Goal: Task Accomplishment & Management: Use online tool/utility

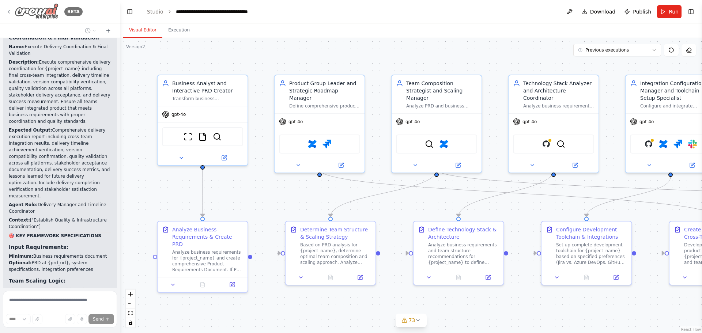
click at [39, 14] on img at bounding box center [37, 11] width 44 height 16
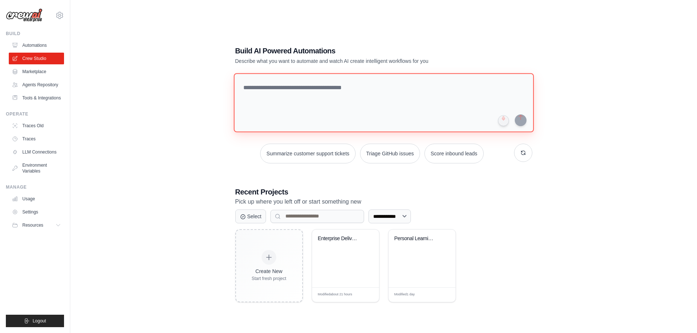
click at [296, 93] on textarea at bounding box center [383, 102] width 300 height 59
click at [496, 100] on textarea at bounding box center [383, 102] width 300 height 59
type textarea "*"
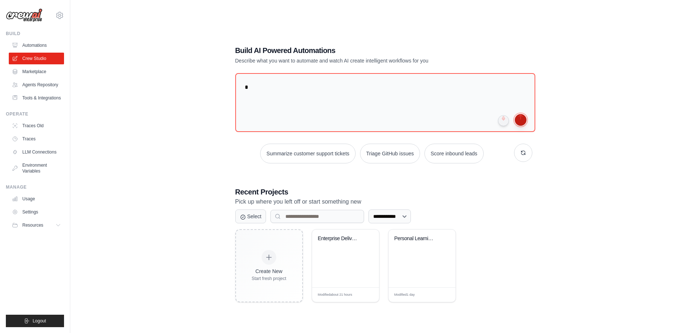
click at [522, 119] on button "submit" at bounding box center [521, 120] width 12 height 12
click at [276, 91] on textarea "*" at bounding box center [384, 103] width 303 height 60
click at [42, 59] on link "Crew Studio" at bounding box center [37, 59] width 55 height 12
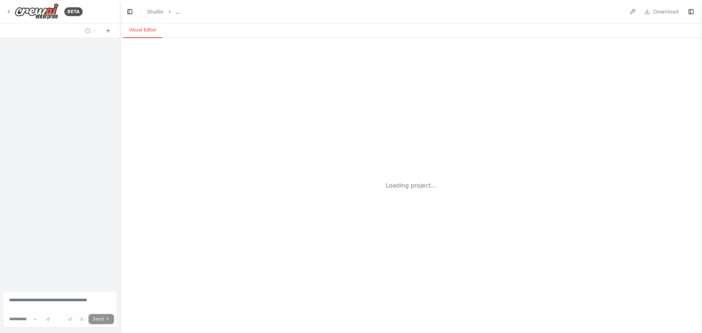
select select "****"
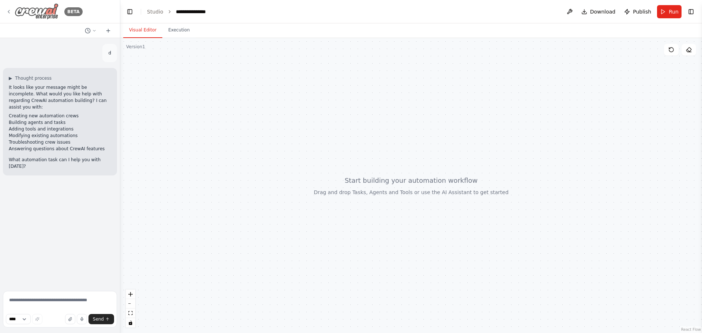
click at [11, 9] on icon at bounding box center [9, 12] width 6 height 6
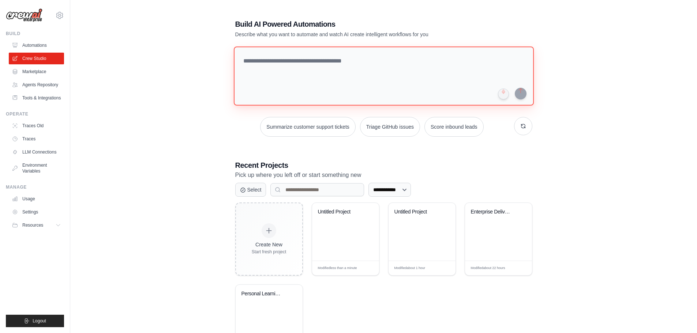
click at [372, 74] on textarea at bounding box center [383, 75] width 300 height 59
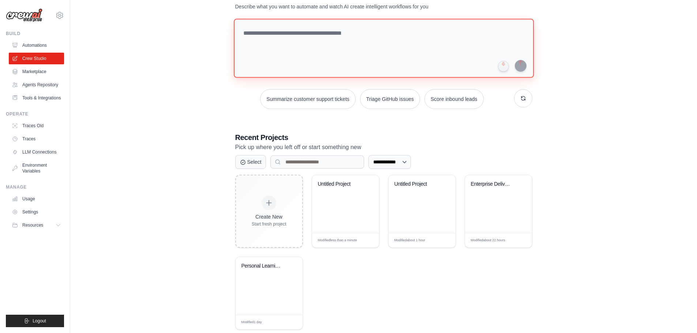
scroll to position [37, 0]
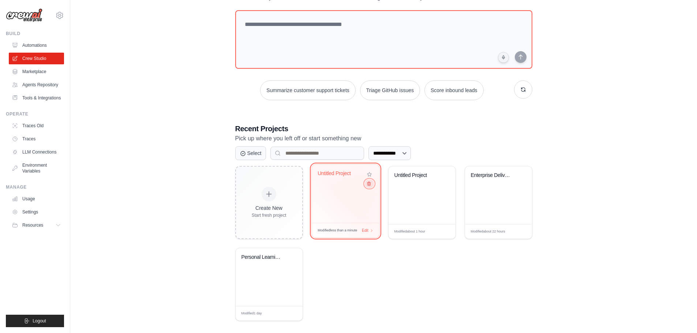
click at [368, 184] on icon at bounding box center [368, 183] width 5 height 5
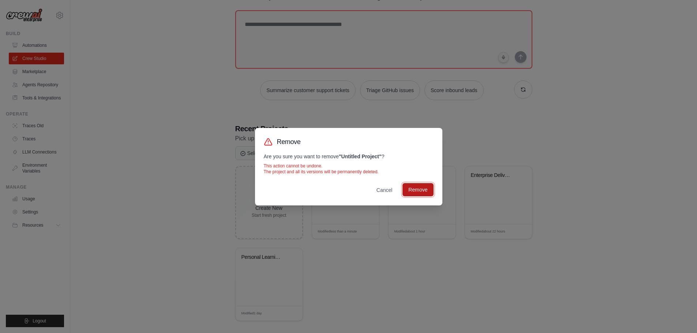
click at [416, 192] on button "Remove" at bounding box center [417, 189] width 31 height 13
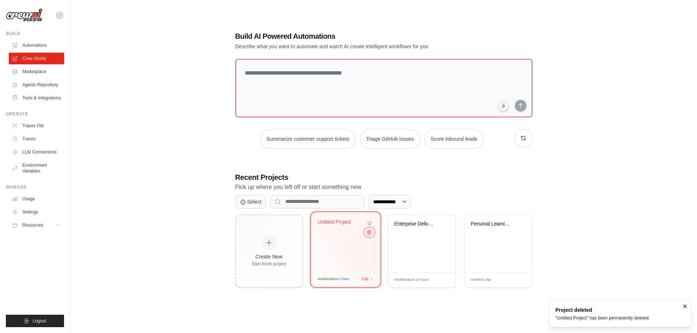
click at [370, 233] on icon at bounding box center [368, 232] width 5 height 5
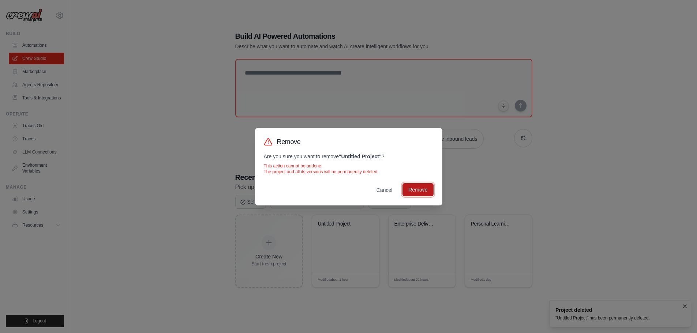
click at [415, 189] on button "Remove" at bounding box center [417, 189] width 31 height 13
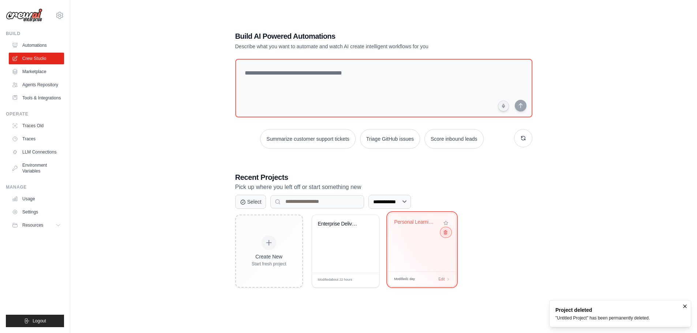
click at [446, 234] on icon at bounding box center [444, 232] width 5 height 5
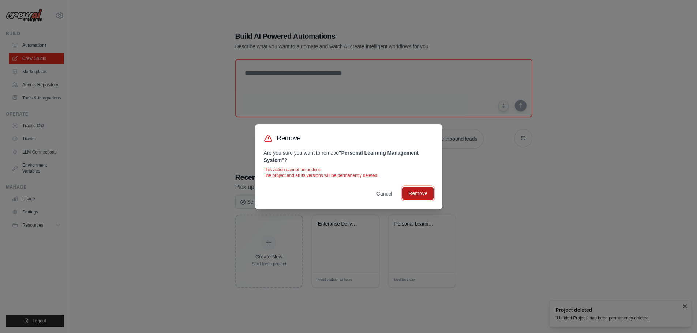
click at [420, 195] on button "Remove" at bounding box center [417, 193] width 31 height 13
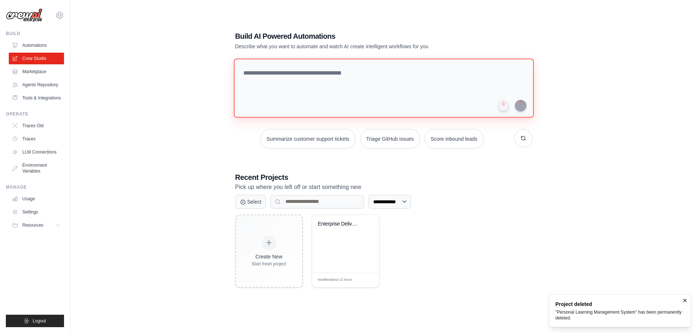
click at [277, 88] on textarea at bounding box center [383, 88] width 300 height 59
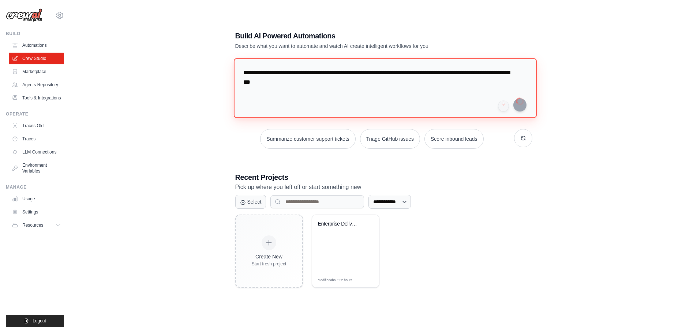
type textarea "**********"
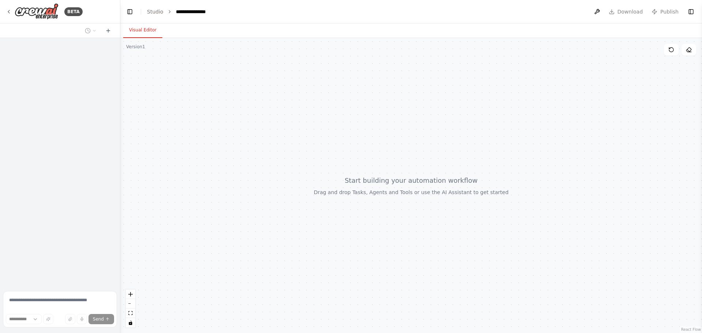
select select "****"
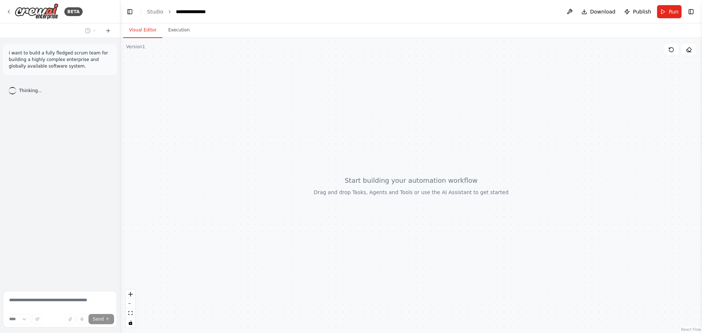
click at [47, 64] on p "i want to build a fully fledged scrum team for building a highly complex enterp…" at bounding box center [60, 60] width 102 height 20
copy p "i want to build a fully fledged scrum team for building a highly complex enterp…"
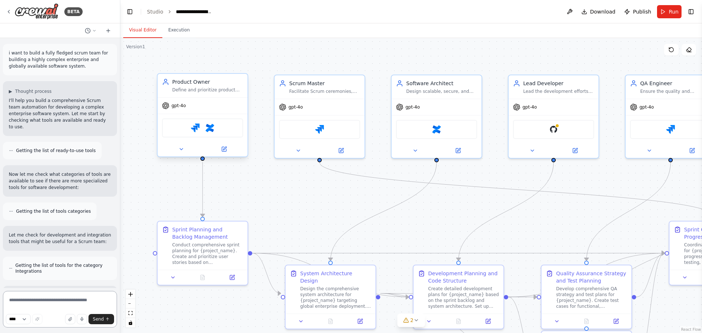
scroll to position [1007, 0]
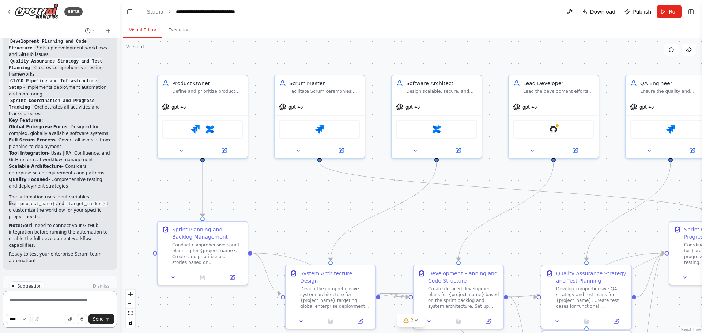
click at [49, 298] on textarea at bounding box center [60, 309] width 114 height 37
paste textarea "**********"
type textarea "**********"
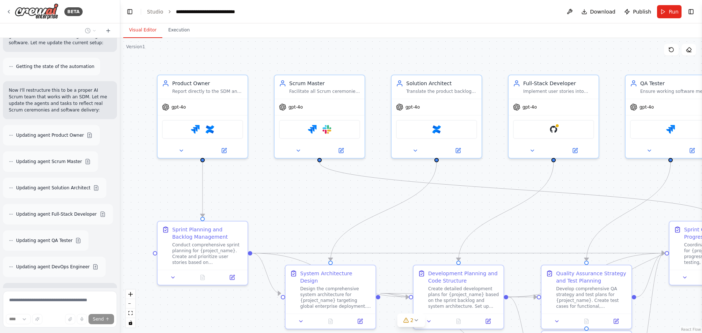
scroll to position [1922, 0]
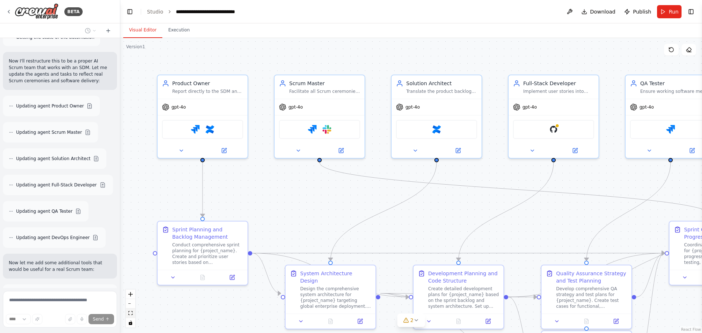
click at [129, 314] on icon "fit view" at bounding box center [130, 313] width 4 height 4
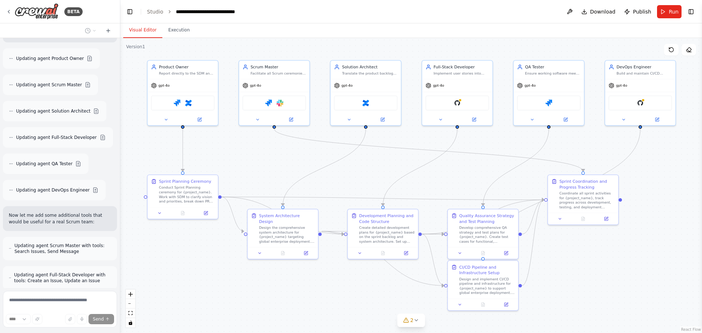
scroll to position [1976, 0]
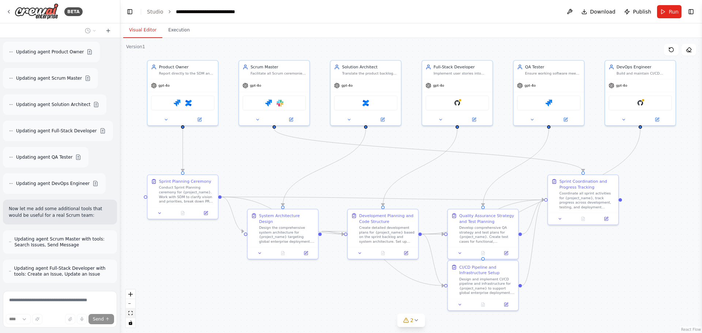
click at [132, 312] on icon "fit view" at bounding box center [130, 313] width 4 height 4
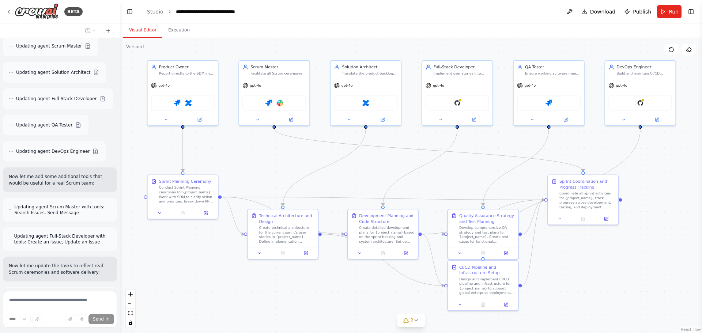
drag, startPoint x: 267, startPoint y: 47, endPoint x: 255, endPoint y: 49, distance: 11.9
click at [255, 49] on div ".deletable-edge-delete-btn { width: 20px; height: 20px; border: 0px solid #ffff…" at bounding box center [411, 185] width 582 height 295
click at [131, 314] on icon "fit view" at bounding box center [130, 313] width 4 height 4
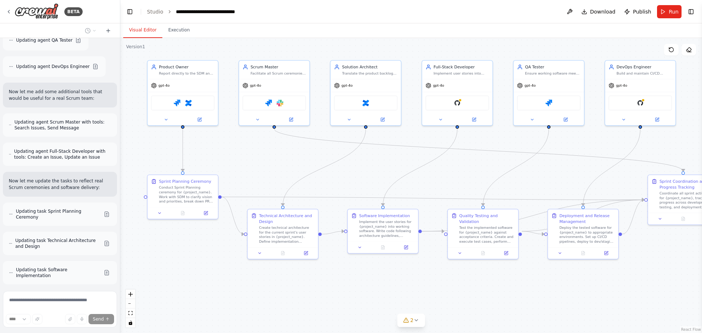
scroll to position [2122, 0]
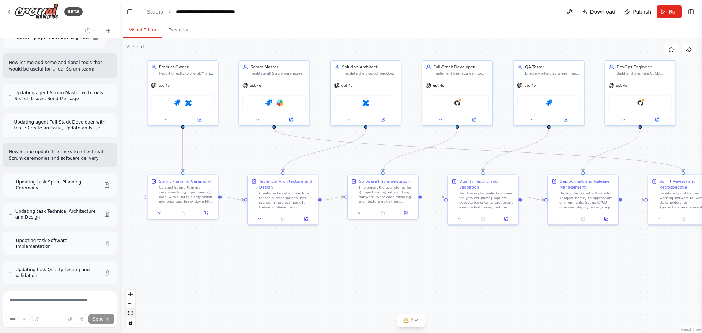
click at [129, 313] on icon "fit view" at bounding box center [130, 313] width 4 height 4
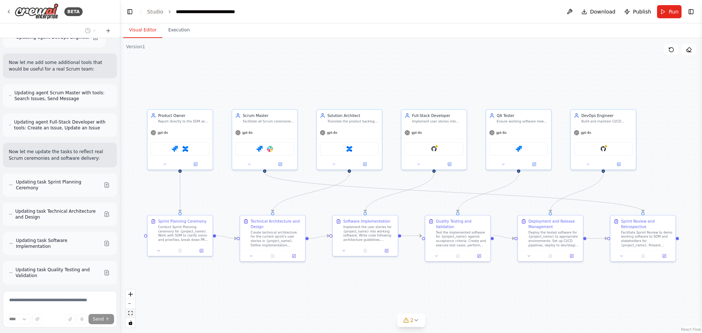
click at [129, 313] on icon "fit view" at bounding box center [130, 313] width 4 height 4
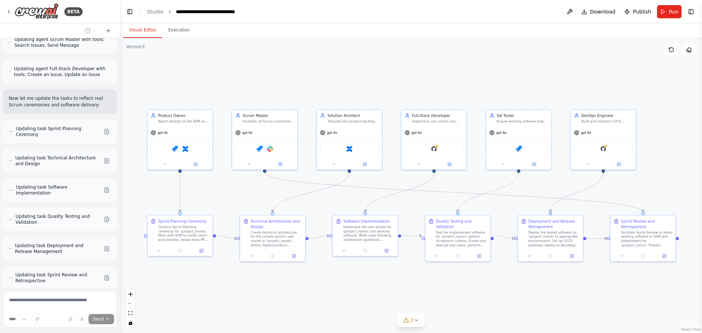
scroll to position [2182, 0]
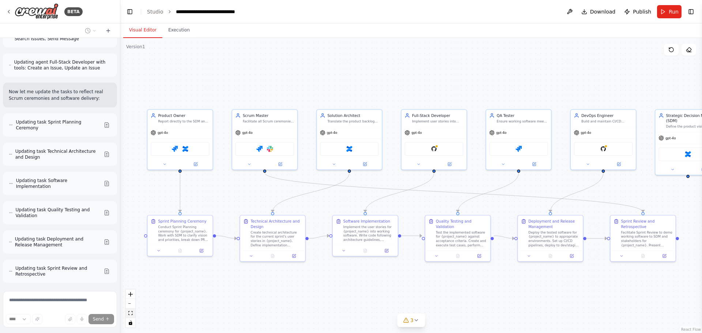
click at [133, 312] on button "fit view" at bounding box center [131, 314] width 10 height 10
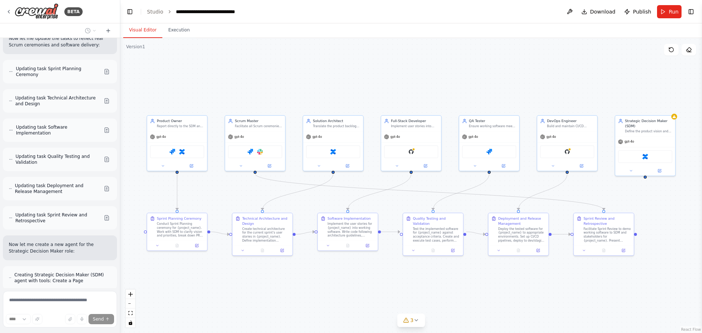
scroll to position [2242, 0]
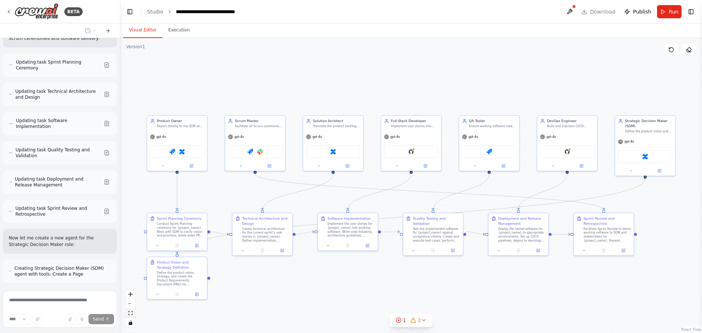
click at [131, 314] on icon "fit view" at bounding box center [130, 313] width 4 height 4
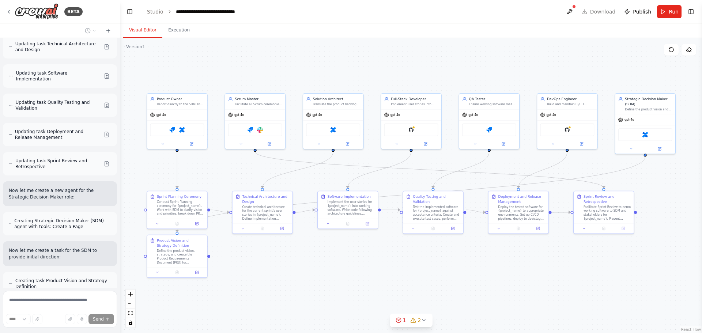
scroll to position [2296, 0]
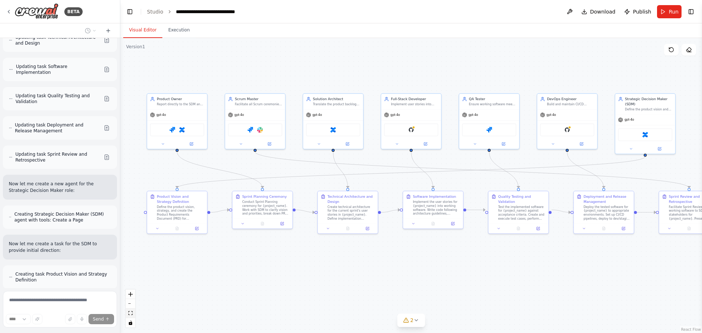
click at [131, 314] on icon "fit view" at bounding box center [130, 313] width 4 height 4
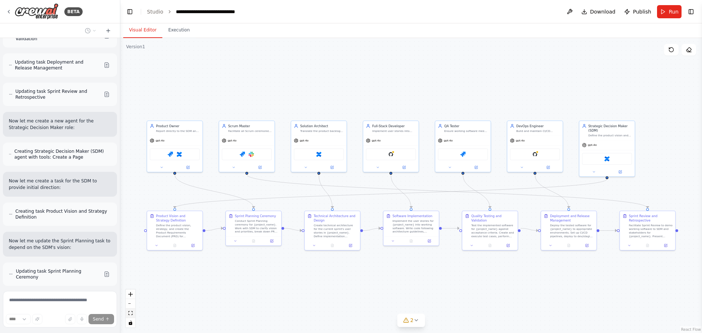
scroll to position [2353, 0]
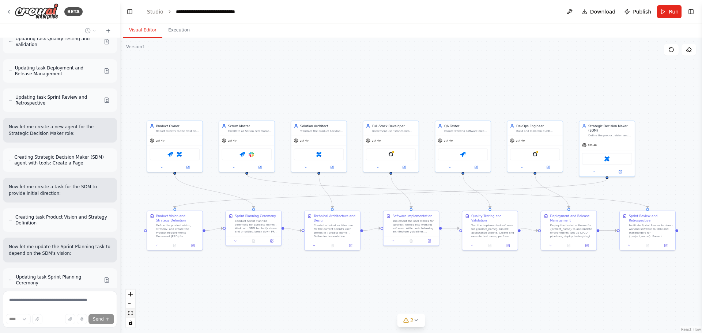
click at [131, 314] on icon "fit view" at bounding box center [130, 313] width 4 height 4
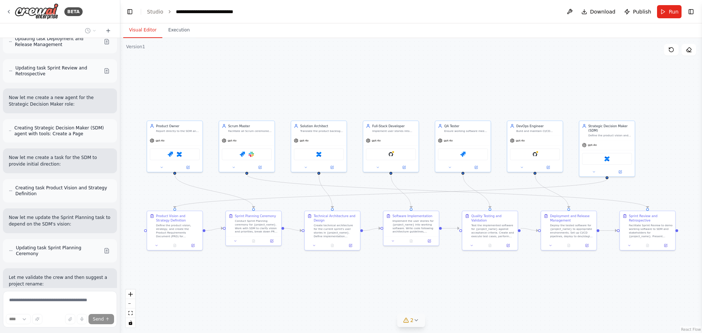
click at [414, 320] on icon at bounding box center [417, 320] width 6 height 6
click at [486, 278] on icon at bounding box center [487, 277] width 3 height 1
click at [133, 315] on button "fit view" at bounding box center [131, 314] width 10 height 10
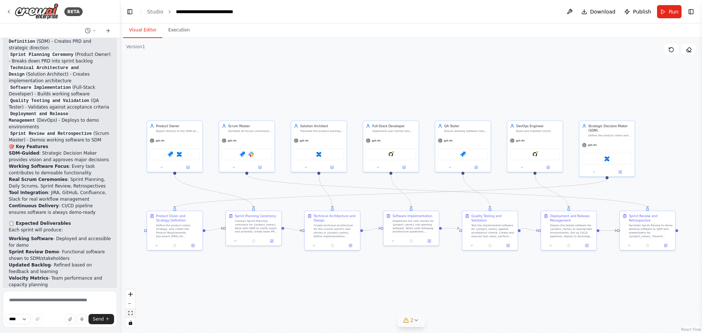
click at [133, 314] on button "fit view" at bounding box center [131, 314] width 10 height 10
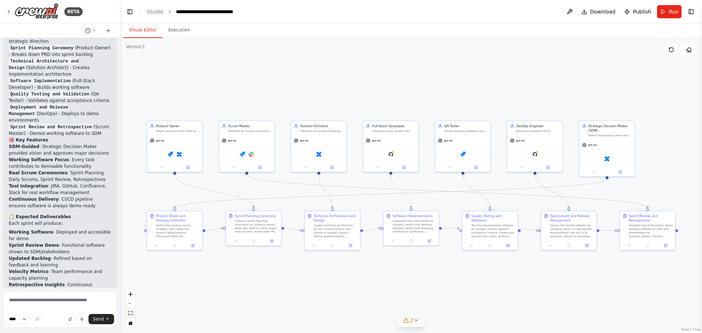
scroll to position [2926, 0]
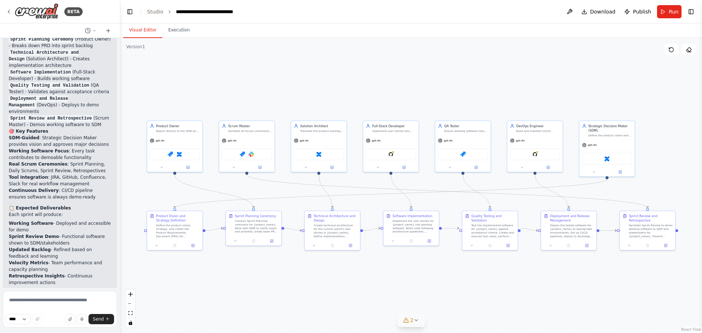
drag, startPoint x: 338, startPoint y: 29, endPoint x: 293, endPoint y: 31, distance: 45.0
click at [293, 31] on div "Visual Editor Execution" at bounding box center [411, 30] width 582 height 15
click at [56, 306] on textarea at bounding box center [60, 309] width 114 height 37
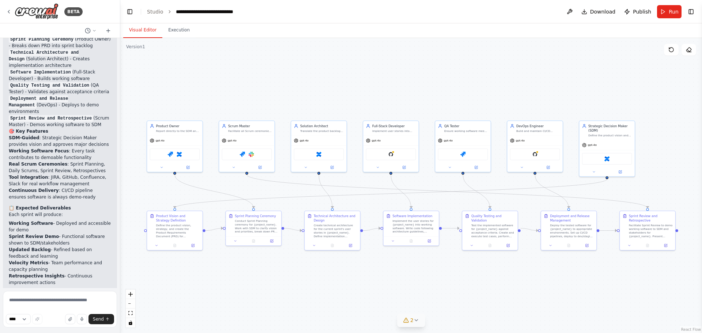
click at [36, 301] on textarea at bounding box center [60, 309] width 114 height 37
type textarea "**********"
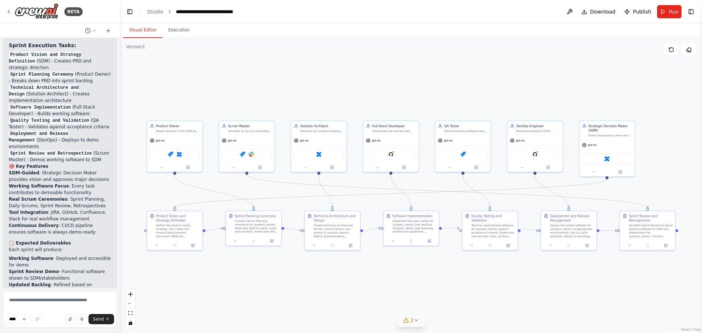
scroll to position [2916, 0]
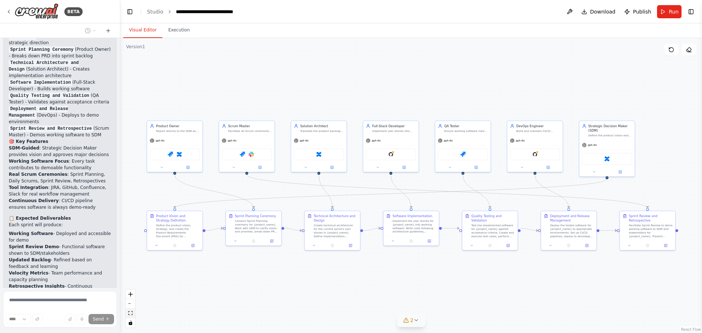
click at [133, 314] on button "fit view" at bounding box center [131, 314] width 10 height 10
click at [131, 311] on icon "fit view" at bounding box center [130, 313] width 4 height 4
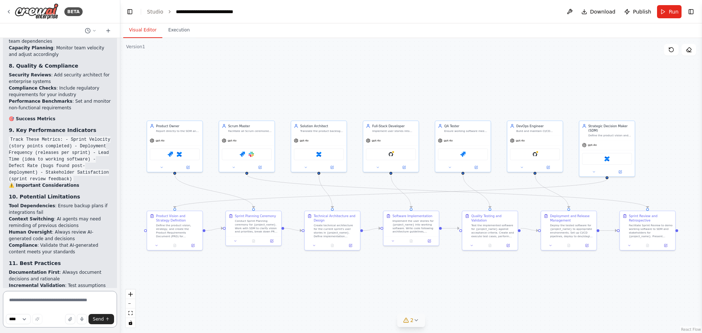
scroll to position [3976, 0]
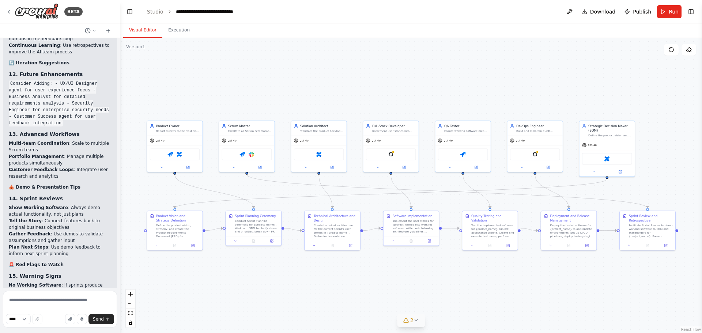
drag, startPoint x: 197, startPoint y: 280, endPoint x: 182, endPoint y: 285, distance: 15.8
click at [182, 285] on div ".deletable-edge-delete-btn { width: 20px; height: 20px; border: 0px solid #ffff…" at bounding box center [411, 185] width 582 height 295
click at [131, 310] on button "fit view" at bounding box center [131, 314] width 10 height 10
drag, startPoint x: 468, startPoint y: 78, endPoint x: 422, endPoint y: 81, distance: 46.2
click at [422, 81] on div ".deletable-edge-delete-btn { width: 20px; height: 20px; border: 0px solid #ffff…" at bounding box center [411, 185] width 582 height 295
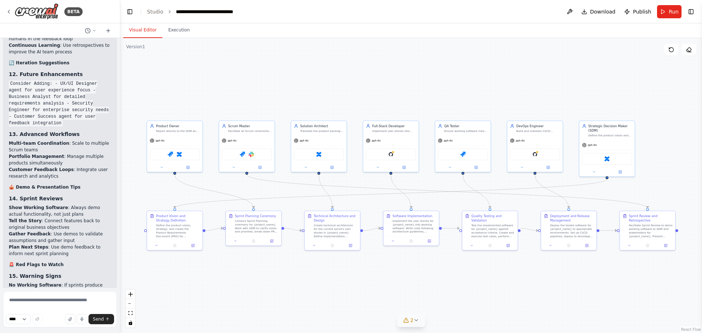
drag, startPoint x: 417, startPoint y: 34, endPoint x: 394, endPoint y: 35, distance: 22.7
click at [394, 35] on div "Visual Editor Execution" at bounding box center [411, 30] width 582 height 15
drag, startPoint x: 385, startPoint y: 52, endPoint x: 373, endPoint y: 33, distance: 22.5
drag, startPoint x: 373, startPoint y: 33, endPoint x: 344, endPoint y: 45, distance: 31.3
click at [344, 45] on div ".deletable-edge-delete-btn { width: 20px; height: 20px; border: 0px solid #ffff…" at bounding box center [411, 185] width 582 height 295
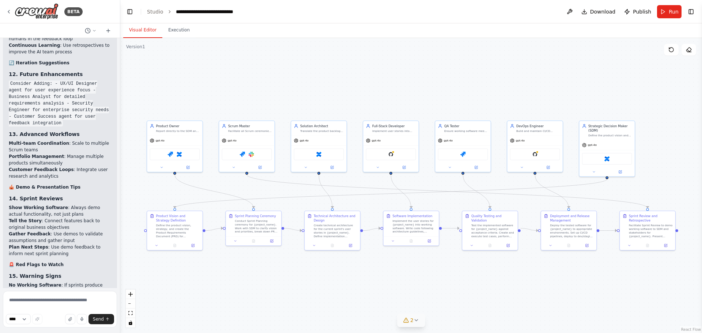
drag, startPoint x: 344, startPoint y: 45, endPoint x: 321, endPoint y: 114, distance: 73.1
drag, startPoint x: 321, startPoint y: 114, endPoint x: 296, endPoint y: 274, distance: 161.7
drag, startPoint x: 296, startPoint y: 274, endPoint x: 281, endPoint y: 115, distance: 159.7
drag, startPoint x: 281, startPoint y: 115, endPoint x: 267, endPoint y: 107, distance: 16.5
click at [267, 107] on div ".deletable-edge-delete-btn { width: 20px; height: 20px; border: 0px solid #ffff…" at bounding box center [411, 185] width 582 height 295
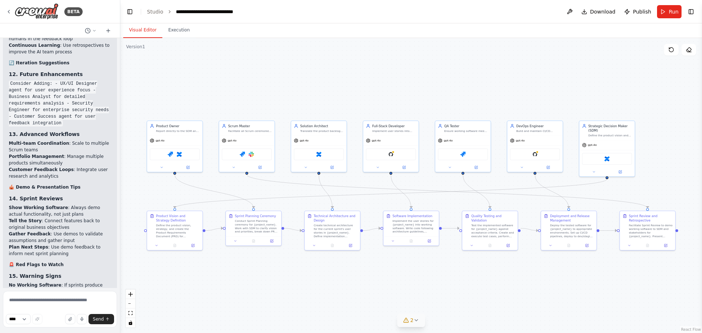
drag, startPoint x: 279, startPoint y: 272, endPoint x: 436, endPoint y: 281, distance: 157.5
drag, startPoint x: 436, startPoint y: 281, endPoint x: 386, endPoint y: 279, distance: 49.8
drag, startPoint x: 386, startPoint y: 279, endPoint x: 354, endPoint y: 283, distance: 32.3
drag, startPoint x: 354, startPoint y: 283, endPoint x: 338, endPoint y: 93, distance: 190.4
drag, startPoint x: 338, startPoint y: 93, endPoint x: 290, endPoint y: 280, distance: 193.0
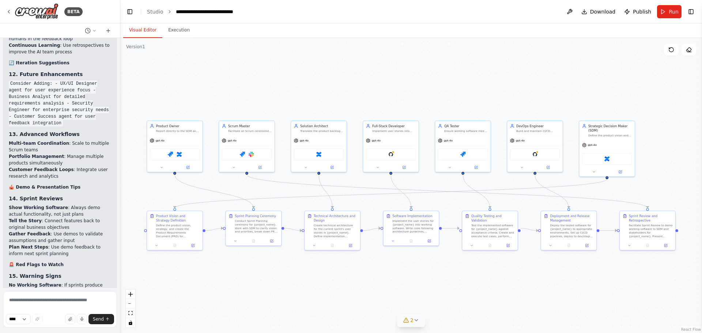
drag, startPoint x: 290, startPoint y: 280, endPoint x: 418, endPoint y: 315, distance: 132.5
click at [418, 315] on button "2" at bounding box center [411, 321] width 28 height 14
click at [484, 278] on icon at bounding box center [487, 278] width 6 height 6
drag, startPoint x: 422, startPoint y: 280, endPoint x: 385, endPoint y: 88, distance: 194.8
drag, startPoint x: 385, startPoint y: 88, endPoint x: 346, endPoint y: 102, distance: 41.5
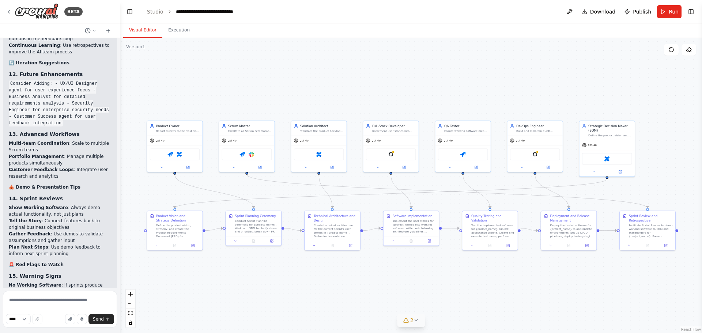
click at [346, 102] on div ".deletable-edge-delete-btn { width: 20px; height: 20px; border: 0px solid #ffff…" at bounding box center [411, 185] width 582 height 295
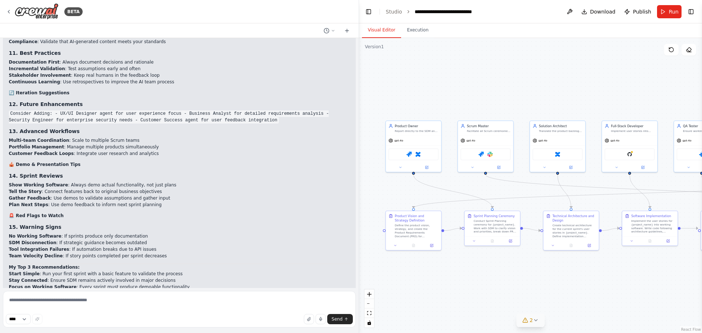
drag, startPoint x: 119, startPoint y: 227, endPoint x: 359, endPoint y: 234, distance: 240.0
click at [359, 234] on div "BETA i want to build a fully fledged scrum team for building a highly complex e…" at bounding box center [351, 166] width 702 height 333
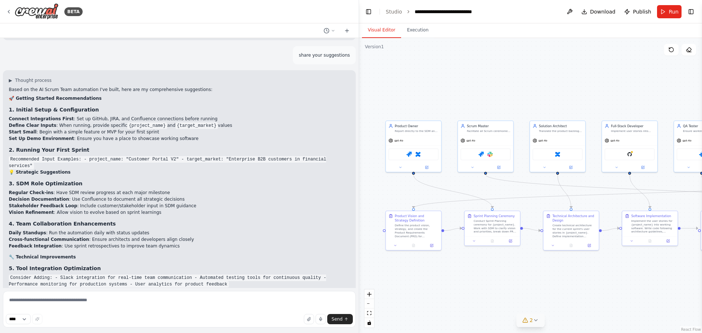
scroll to position [2308, 0]
click at [38, 116] on strong "Connect Integrations First" at bounding box center [41, 118] width 65 height 5
click at [67, 115] on li "Connect Integrations First : Set up GitHub, JIRA, and Confluence connections be…" at bounding box center [179, 118] width 341 height 7
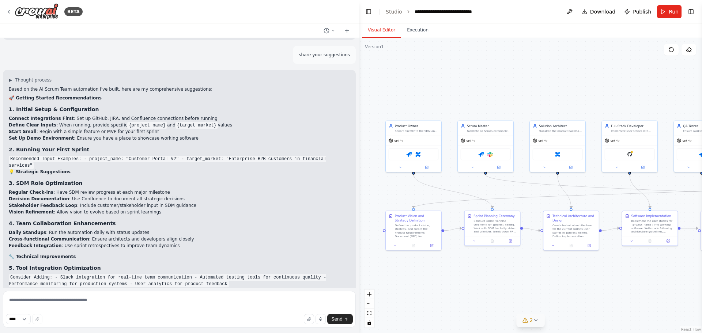
click at [37, 123] on strong "Define Clear Inputs" at bounding box center [33, 125] width 48 height 5
click at [38, 128] on li "Start Small : Begin with a simple feature or MVP for your first sprint" at bounding box center [179, 131] width 341 height 7
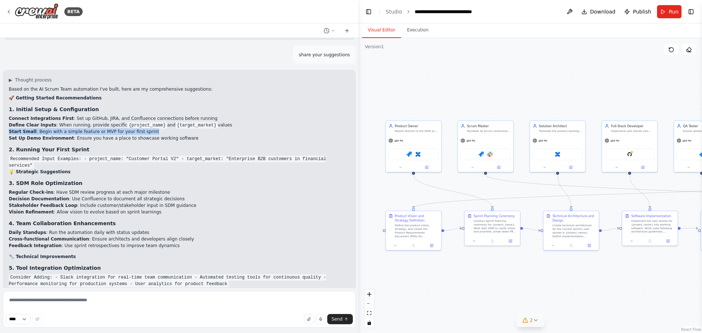
click at [38, 128] on li "Start Small : Begin with a simple feature or MVP for your first sprint" at bounding box center [179, 131] width 341 height 7
click at [92, 122] on li "Define Clear Inputs : When running, provide specific {project_name} and {target…" at bounding box center [179, 125] width 341 height 7
click at [83, 128] on li "Start Small : Begin with a simple feature or MVP for your first sprint" at bounding box center [179, 131] width 341 height 7
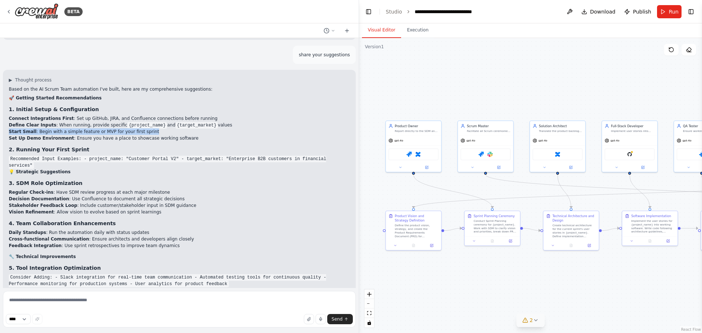
click at [83, 128] on li "Start Small : Begin with a simple feature or MVP for your first sprint" at bounding box center [179, 131] width 341 height 7
click at [60, 128] on li "Start Small : Begin with a simple feature or MVP for your first sprint" at bounding box center [179, 131] width 341 height 7
click at [46, 136] on strong "Set Up Demo Environment" at bounding box center [41, 138] width 65 height 5
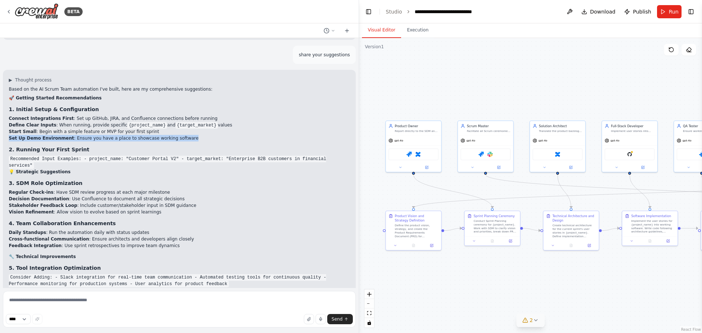
click at [46, 136] on strong "Set Up Demo Environment" at bounding box center [41, 138] width 65 height 5
click at [66, 128] on li "Start Small : Begin with a simple feature or MVP for your first sprint" at bounding box center [179, 131] width 341 height 7
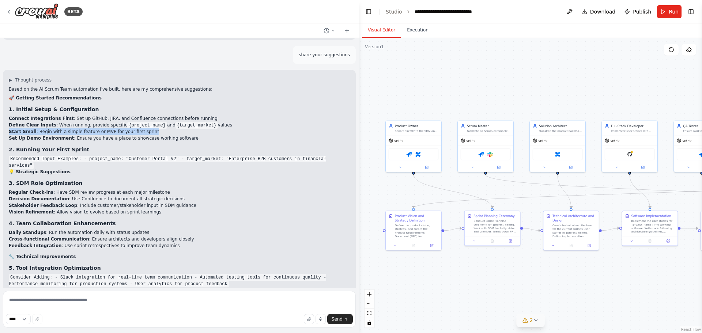
click at [66, 128] on li "Start Small : Begin with a simple feature or MVP for your first sprint" at bounding box center [179, 131] width 341 height 7
click at [54, 136] on strong "Set Up Demo Environment" at bounding box center [41, 138] width 65 height 5
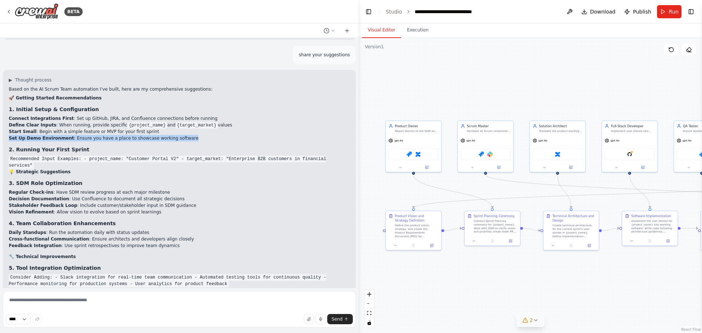
click at [54, 136] on strong "Set Up Demo Environment" at bounding box center [41, 138] width 65 height 5
click at [73, 135] on li "Set Up Demo Environment : Ensure you have a place to showcase working software" at bounding box center [179, 138] width 341 height 7
click at [75, 135] on li "Set Up Demo Environment : Ensure you have a place to showcase working software" at bounding box center [179, 138] width 341 height 7
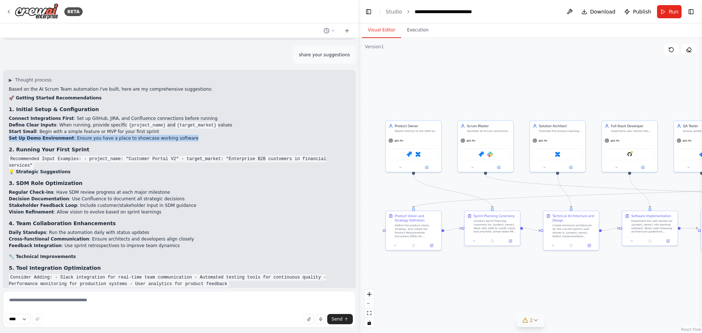
click at [75, 135] on li "Set Up Demo Environment : Ensure you have a place to showcase working software" at bounding box center [179, 138] width 341 height 7
click at [50, 86] on p "Based on the AI Scrum Team automation I've built, here are my comprehensive sug…" at bounding box center [179, 89] width 341 height 7
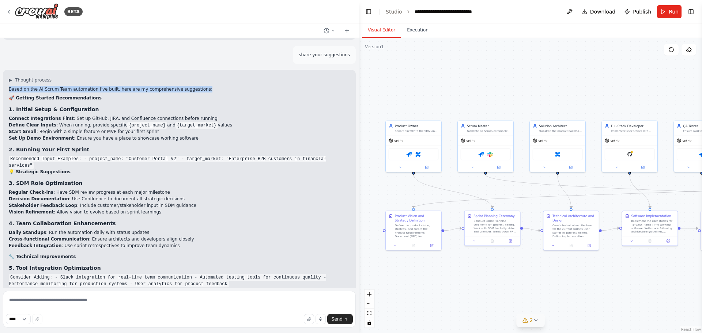
click at [50, 86] on p "Based on the AI Scrum Team automation I've built, here are my comprehensive sug…" at bounding box center [179, 89] width 341 height 7
click at [79, 86] on p "Based on the AI Scrum Team automation I've built, here are my comprehensive sug…" at bounding box center [179, 89] width 341 height 7
click at [61, 136] on strong "Set Up Demo Environment" at bounding box center [41, 138] width 65 height 5
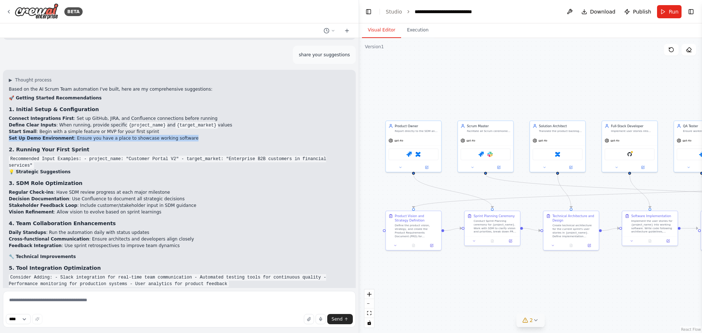
click at [61, 136] on strong "Set Up Demo Environment" at bounding box center [41, 138] width 65 height 5
click at [57, 156] on code "Recommended Input Examples: - project_name: "Customer Portal V2" - target_marke…" at bounding box center [167, 162] width 317 height 13
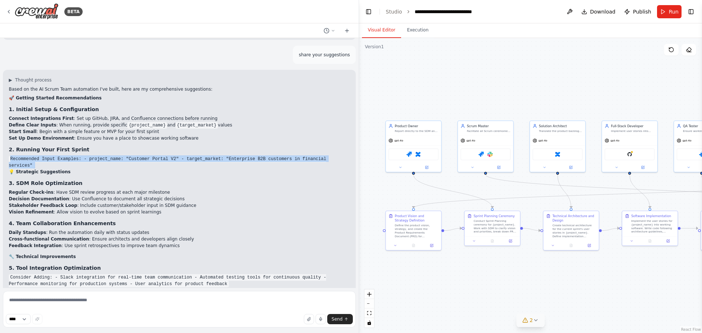
click at [57, 156] on code "Recommended Input Examples: - project_name: "Customer Portal V2" - target_marke…" at bounding box center [167, 162] width 317 height 13
click at [53, 156] on code "Recommended Input Examples: - project_name: "Customer Portal V2" - target_marke…" at bounding box center [167, 162] width 317 height 13
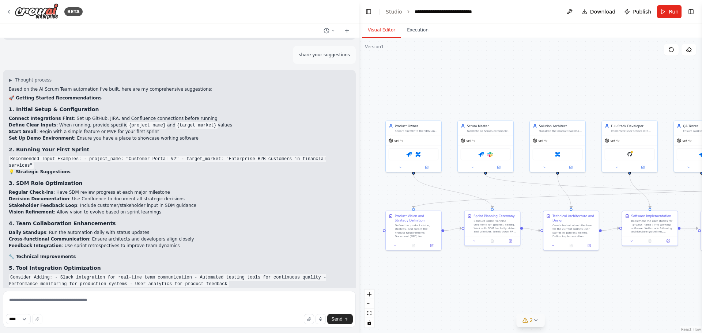
click at [54, 169] on strong "💡 Strategic Suggestions" at bounding box center [40, 171] width 62 height 5
click at [47, 169] on h2 "💡 Strategic Suggestions" at bounding box center [179, 172] width 341 height 7
click at [52, 156] on code "Recommended Input Examples: - project_name: "Customer Portal V2" - target_marke…" at bounding box center [167, 162] width 317 height 13
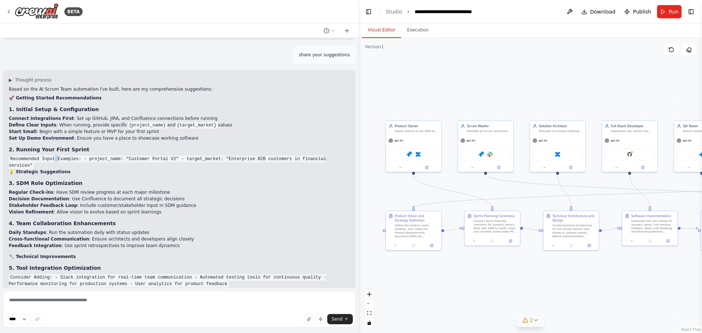
click at [52, 156] on code "Recommended Input Examples: - project_name: "Customer Portal V2" - target_marke…" at bounding box center [167, 162] width 317 height 13
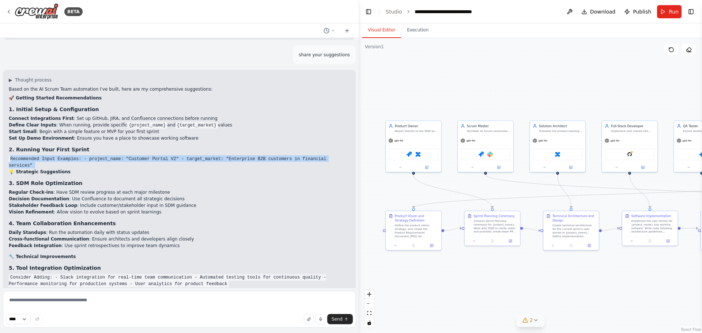
click at [52, 156] on code "Recommended Input Examples: - project_name: "Customer Portal V2" - target_marke…" at bounding box center [167, 162] width 317 height 13
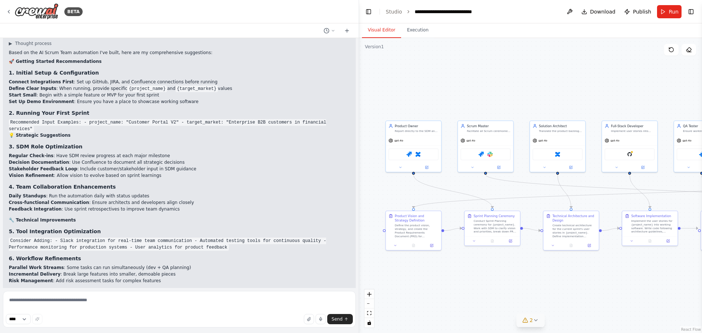
click at [42, 153] on strong "Regular Check-ins" at bounding box center [31, 155] width 45 height 5
click at [58, 160] on strong "Decision Documentation" at bounding box center [39, 162] width 60 height 5
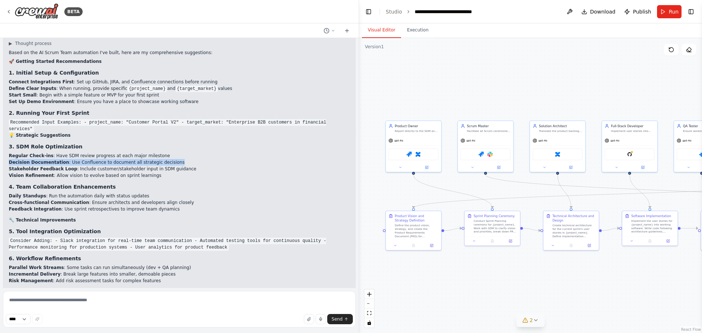
click at [58, 160] on strong "Decision Documentation" at bounding box center [39, 162] width 60 height 5
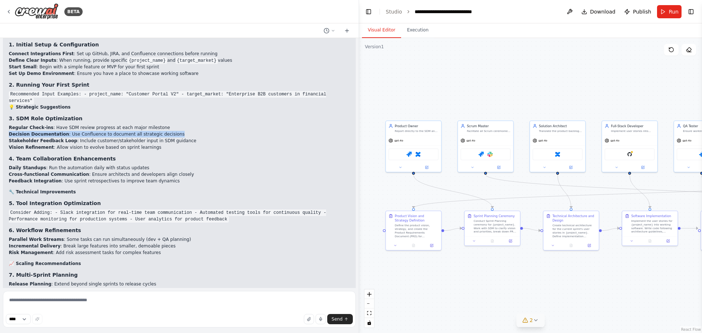
scroll to position [2381, 0]
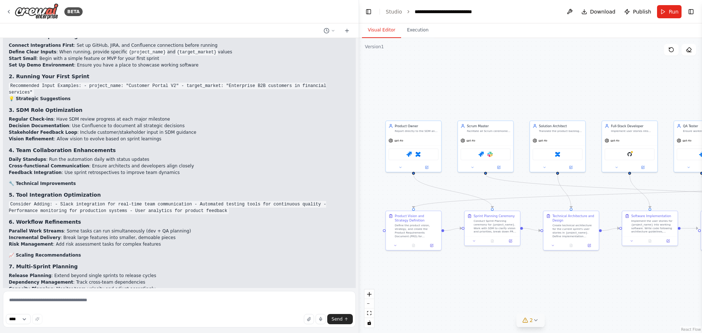
click at [50, 156] on li "Daily Standups : Run the automation daily with status updates" at bounding box center [179, 159] width 341 height 7
click at [45, 163] on strong "Cross-functional Communication" at bounding box center [49, 165] width 80 height 5
click at [46, 156] on li "Daily Standups : Run the automation daily with status updates" at bounding box center [179, 159] width 341 height 7
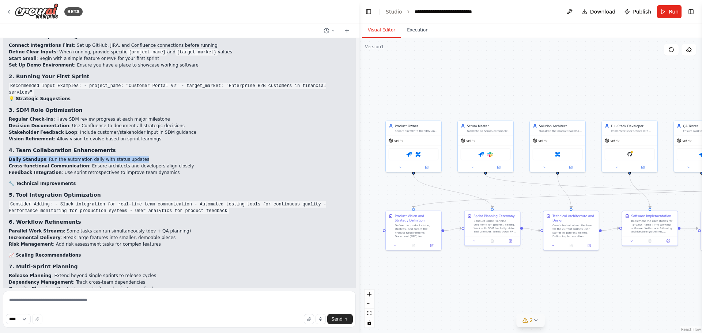
click at [46, 156] on li "Daily Standups : Run the automation daily with status updates" at bounding box center [179, 159] width 341 height 7
click at [45, 163] on strong "Cross-functional Communication" at bounding box center [49, 165] width 80 height 5
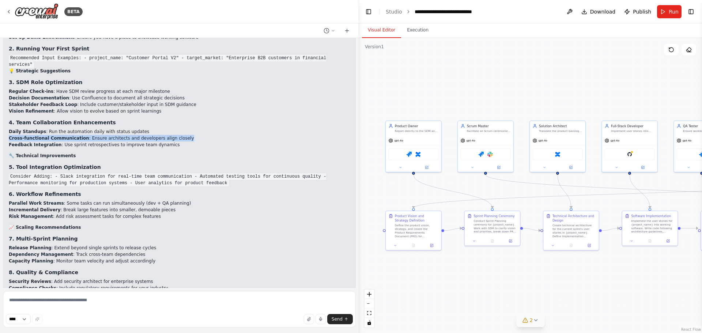
scroll to position [2418, 0]
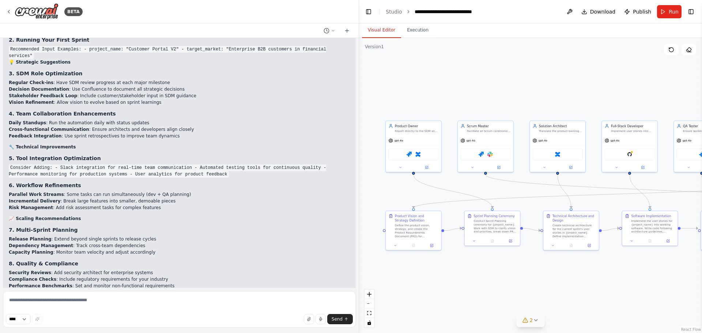
click at [48, 165] on code "Consider Adding: - Slack integration for real-time team communication - Automat…" at bounding box center [167, 171] width 317 height 13
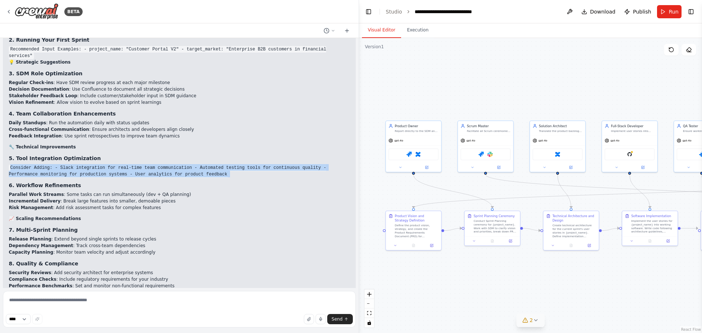
click at [48, 165] on code "Consider Adding: - Slack integration for real-time team communication - Automat…" at bounding box center [167, 171] width 317 height 13
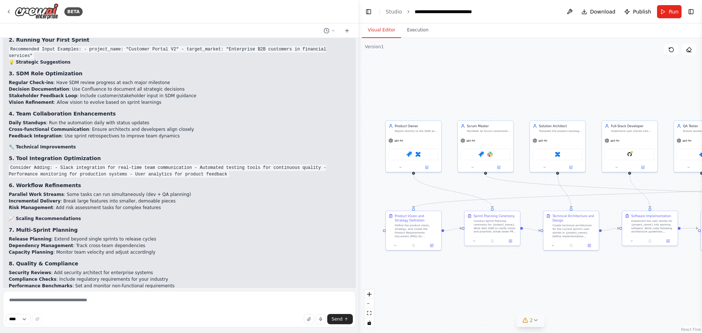
click at [30, 192] on strong "Parallel Work Streams" at bounding box center [36, 194] width 55 height 5
click at [37, 204] on li "Risk Management : Add risk assessment tasks for complex features" at bounding box center [179, 207] width 341 height 7
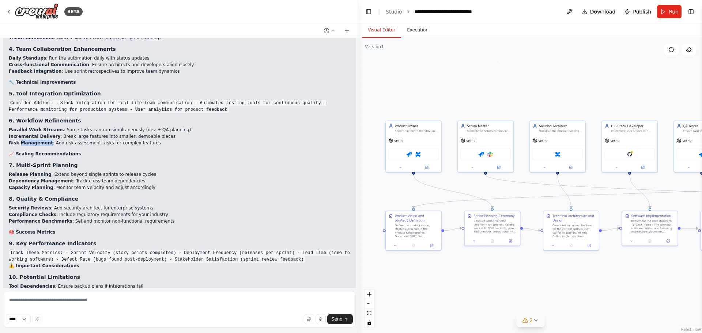
scroll to position [2491, 0]
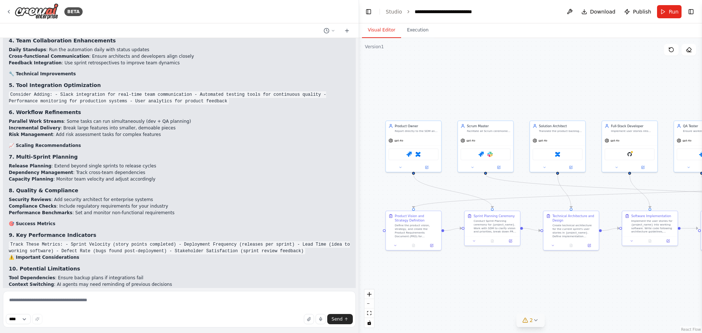
click at [46, 176] on li "Capacity Planning : Monitor team velocity and adjust accordingly" at bounding box center [179, 179] width 341 height 7
click at [52, 176] on li "Capacity Planning : Monitor team velocity and adjust accordingly" at bounding box center [179, 179] width 341 height 7
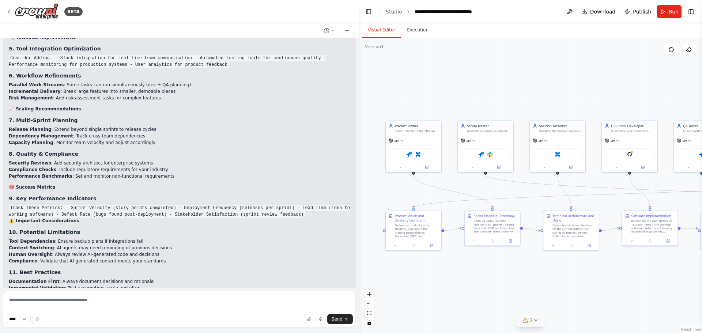
click at [54, 160] on li "Security Reviews : Add security architect for enterprise systems" at bounding box center [179, 163] width 341 height 7
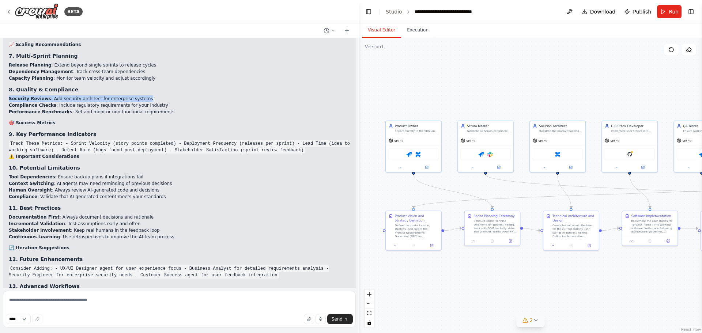
scroll to position [2601, 0]
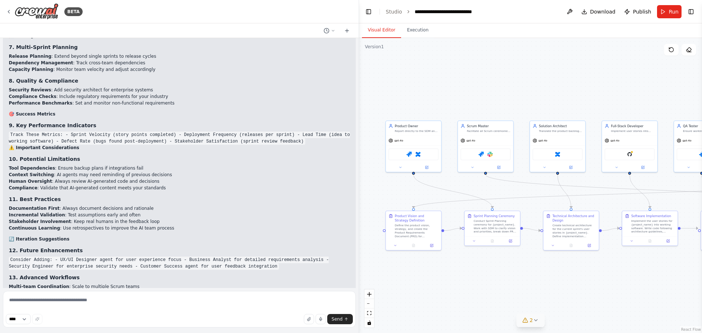
click at [37, 172] on strong "Context Switching" at bounding box center [31, 174] width 45 height 5
click at [40, 166] on strong "Tool Dependencies" at bounding box center [32, 168] width 46 height 5
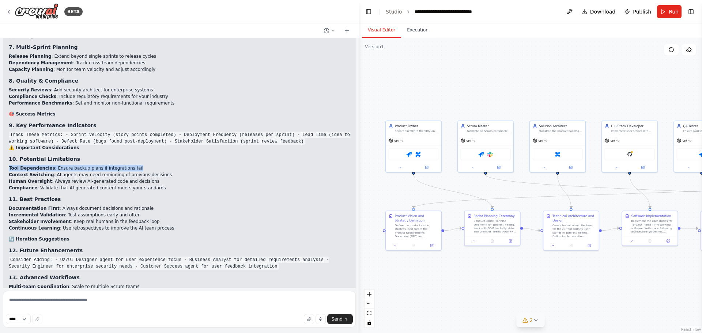
click at [40, 166] on strong "Tool Dependencies" at bounding box center [32, 168] width 46 height 5
click at [72, 172] on li "Context Switching : AI agents may need reminding of previous decisions" at bounding box center [179, 175] width 341 height 7
click at [76, 185] on li "Compliance : Validate that AI-generated content meets your standards" at bounding box center [179, 188] width 341 height 7
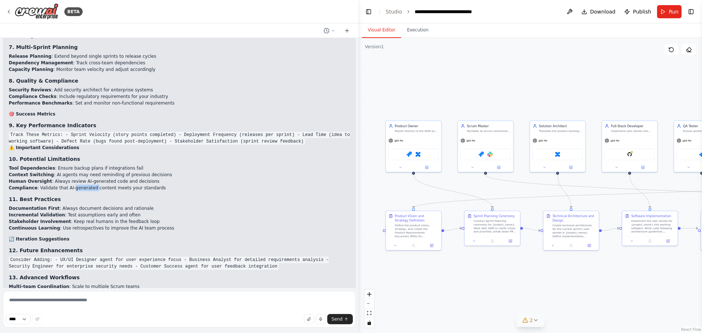
click at [76, 185] on li "Compliance : Validate that AI-generated content meets your standards" at bounding box center [179, 188] width 341 height 7
click at [67, 178] on li "Human Oversight : Always review AI-generated code and decisions" at bounding box center [179, 181] width 341 height 7
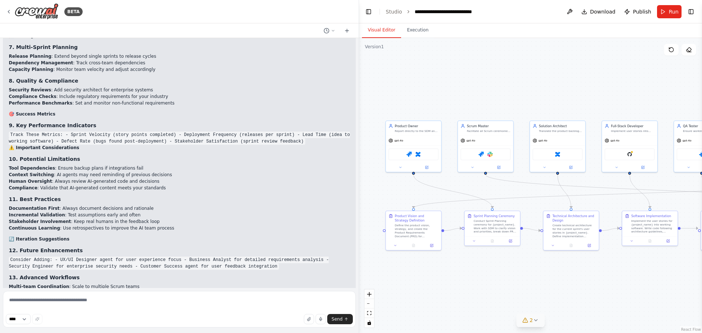
click at [73, 185] on li "Compliance : Validate that AI-generated content meets your standards" at bounding box center [179, 188] width 341 height 7
click at [89, 178] on li "Human Oversight : Always review AI-generated code and decisions" at bounding box center [179, 181] width 341 height 7
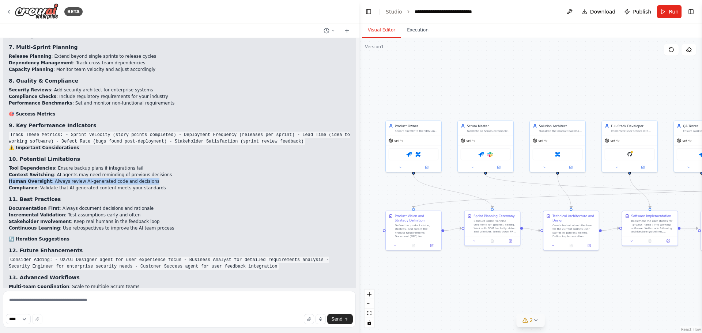
click at [89, 178] on li "Human Oversight : Always review AI-generated code and decisions" at bounding box center [179, 181] width 341 height 7
click at [79, 185] on li "Compliance : Validate that AI-generated content meets your standards" at bounding box center [179, 188] width 341 height 7
click at [78, 178] on li "Human Oversight : Always review AI-generated code and decisions" at bounding box center [179, 181] width 341 height 7
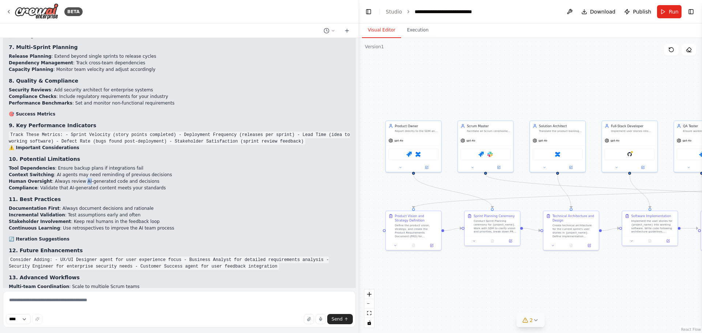
click at [78, 178] on li "Human Oversight : Always review AI-generated code and decisions" at bounding box center [179, 181] width 341 height 7
click at [70, 185] on li "Compliance : Validate that AI-generated content meets your standards" at bounding box center [179, 188] width 341 height 7
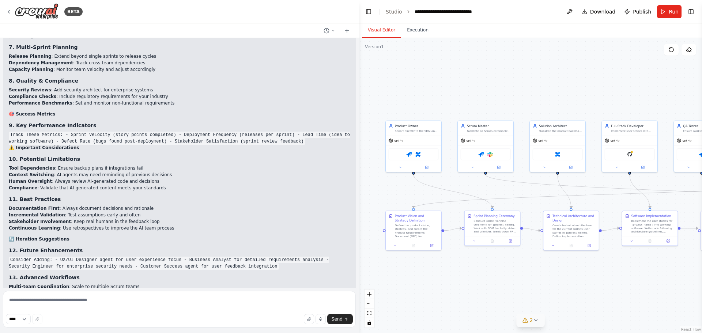
click at [73, 178] on li "Human Oversight : Always review AI-generated code and decisions" at bounding box center [179, 181] width 341 height 7
click at [37, 206] on strong "Documentation First" at bounding box center [34, 208] width 51 height 5
click at [71, 218] on li "Stakeholder Involvement : Keep real humans in the feedback loop" at bounding box center [179, 221] width 341 height 7
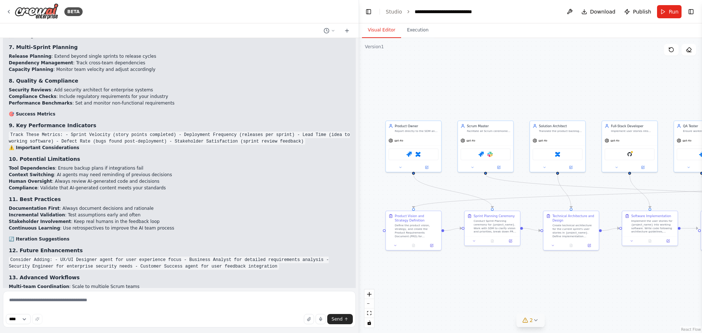
click at [69, 212] on li "Incremental Validation : Test assumptions early and often" at bounding box center [179, 215] width 341 height 7
click at [95, 218] on li "Stakeholder Involvement : Keep real humans in the feedback loop" at bounding box center [179, 221] width 341 height 7
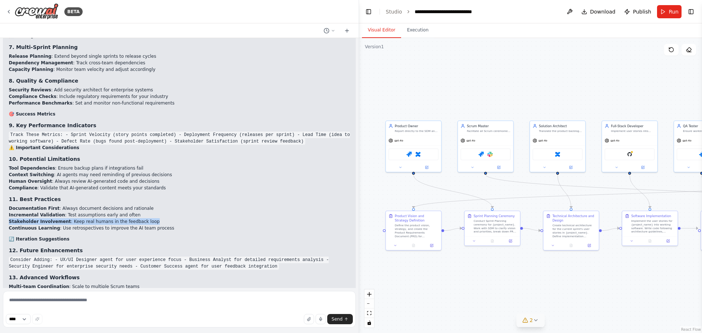
click at [95, 218] on li "Stakeholder Involvement : Keep real humans in the feedback loop" at bounding box center [179, 221] width 341 height 7
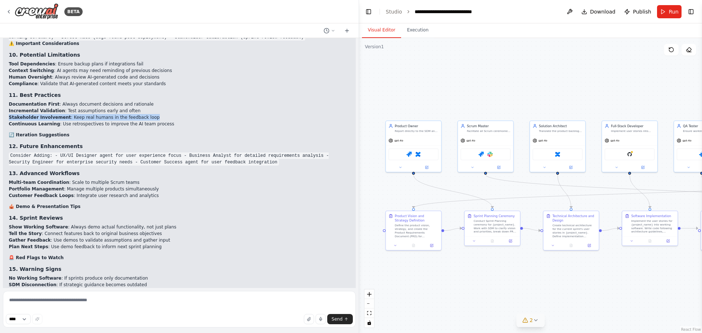
scroll to position [2747, 0]
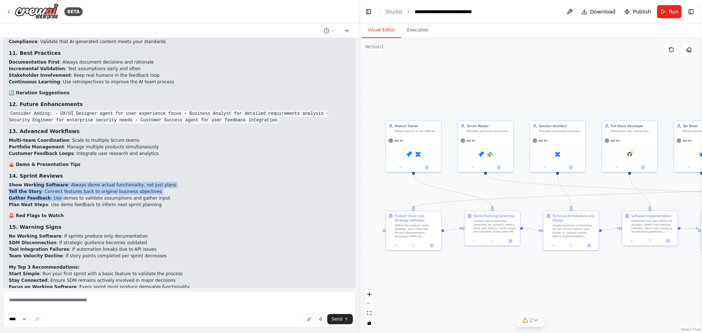
drag, startPoint x: 31, startPoint y: 165, endPoint x: 53, endPoint y: 180, distance: 27.4
click at [53, 182] on ul "Show Working Software : Always demo actual functionality, not just plans Tell t…" at bounding box center [179, 195] width 341 height 26
click at [66, 195] on li "Gather Feedback : Use demos to validate assumptions and gather input" at bounding box center [179, 198] width 341 height 7
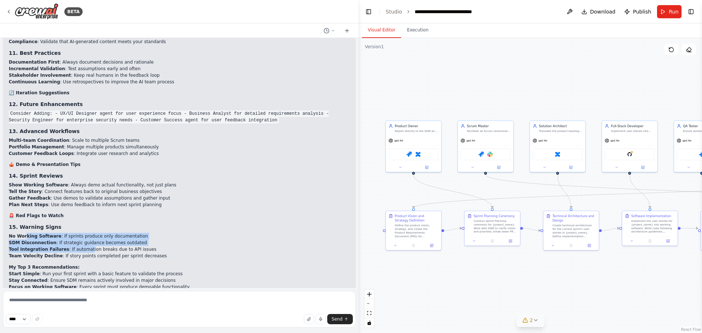
drag, startPoint x: 26, startPoint y: 216, endPoint x: 81, endPoint y: 231, distance: 57.7
click at [81, 233] on ul "No Working Software : If sprints produce only documentation SDM Disconnection :…" at bounding box center [179, 246] width 341 height 26
click at [65, 240] on li "SDM Disconnection : If strategic guidance becomes outdated" at bounding box center [179, 243] width 341 height 7
click at [31, 240] on strong "SDM Disconnection" at bounding box center [33, 242] width 48 height 5
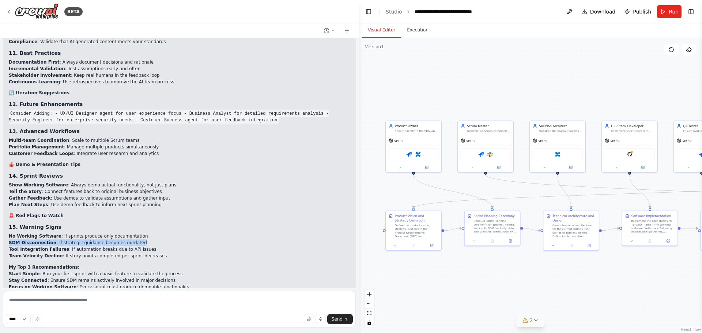
click at [31, 240] on strong "SDM Disconnection" at bounding box center [33, 242] width 48 height 5
click at [69, 240] on li "SDM Disconnection : If strategic guidance becomes outdated" at bounding box center [179, 243] width 341 height 7
click at [53, 247] on strong "Tool Integration Failures" at bounding box center [39, 249] width 60 height 5
click at [40, 278] on strong "Stay Connected" at bounding box center [28, 280] width 39 height 5
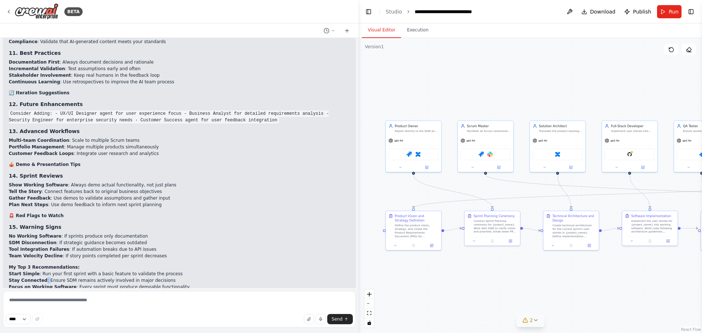
click at [40, 278] on strong "Stay Connected" at bounding box center [28, 280] width 39 height 5
click at [44, 284] on strong "Focus on Working Software" at bounding box center [43, 286] width 68 height 5
click at [53, 304] on textarea at bounding box center [179, 309] width 353 height 37
click at [15, 320] on select "****" at bounding box center [18, 319] width 25 height 10
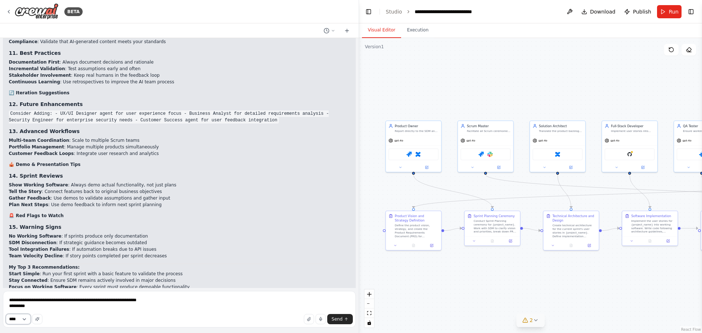
click at [15, 320] on select "****" at bounding box center [18, 319] width 25 height 10
click at [66, 304] on textarea "**********" at bounding box center [179, 309] width 353 height 37
click at [47, 310] on textarea "**********" at bounding box center [179, 309] width 353 height 37
click at [153, 305] on textarea "**********" at bounding box center [179, 309] width 353 height 37
click at [39, 319] on icon "button" at bounding box center [37, 319] width 4 height 4
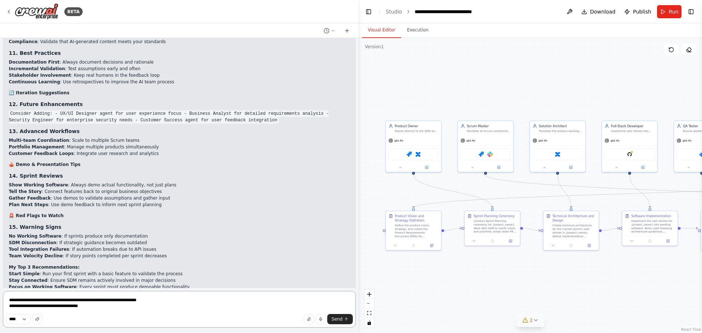
click at [76, 306] on textarea "**********" at bounding box center [179, 309] width 353 height 37
click at [221, 302] on textarea "**********" at bounding box center [179, 309] width 353 height 37
click at [61, 304] on textarea "**********" at bounding box center [179, 309] width 353 height 37
type textarea "**********"
click at [60, 309] on textarea "**********" at bounding box center [179, 309] width 353 height 37
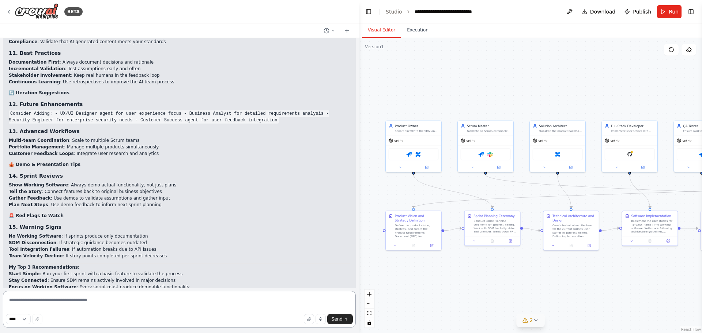
click at [32, 300] on textarea at bounding box center [179, 309] width 353 height 37
type textarea "**********"
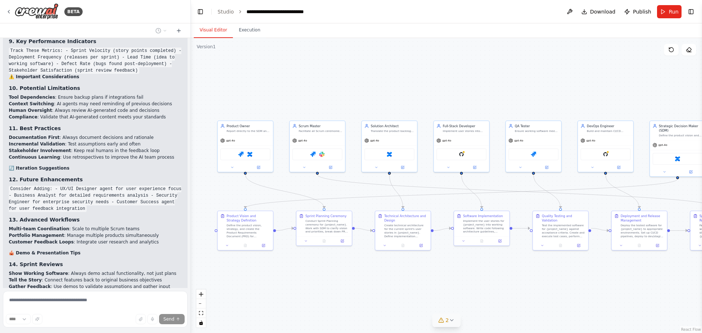
scroll to position [3079, 0]
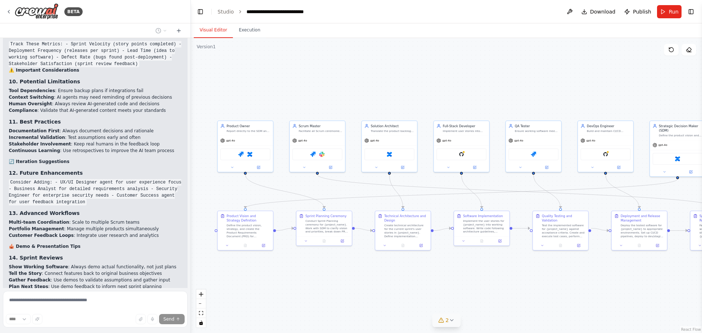
drag, startPoint x: 358, startPoint y: 192, endPoint x: 190, endPoint y: 193, distance: 167.5
click at [190, 193] on div "BETA i want to build a fully fledged scrum team for building a highly complex e…" at bounding box center [351, 166] width 702 height 333
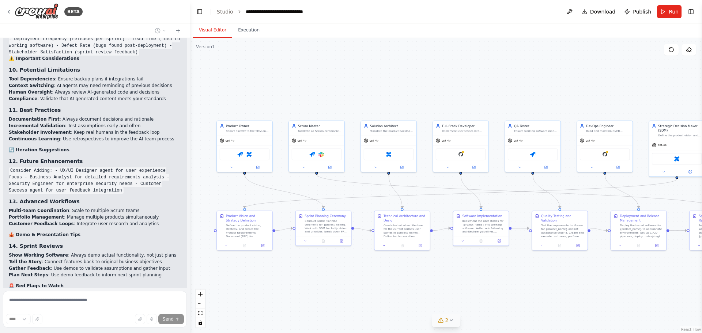
scroll to position [3105, 0]
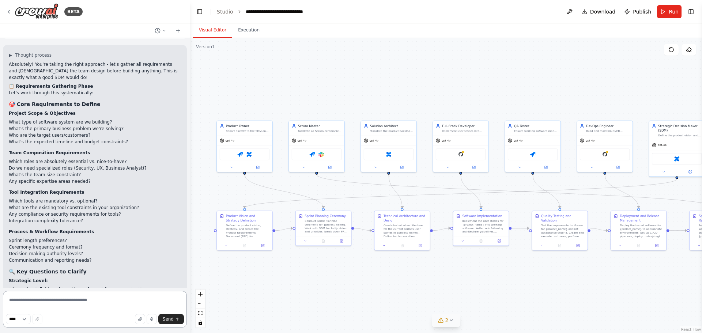
click at [46, 301] on textarea at bounding box center [95, 309] width 184 height 37
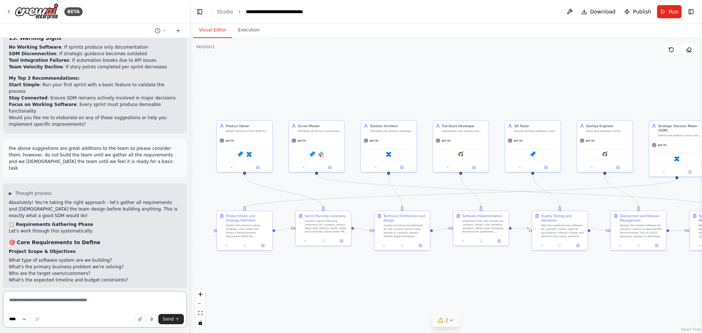
scroll to position [3295, 0]
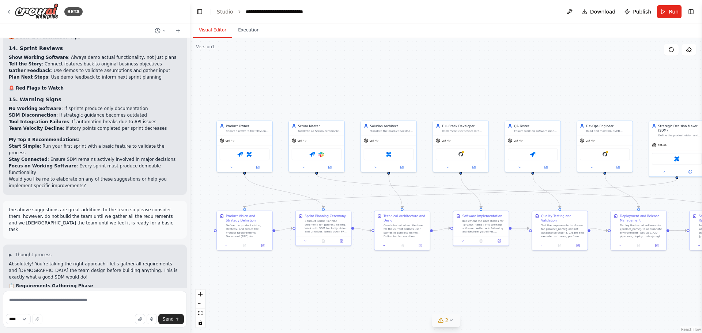
click at [39, 325] on li "What's the primary business problem we're solving?" at bounding box center [95, 328] width 172 height 7
click at [35, 332] on li "Who are the target users/customers?" at bounding box center [95, 335] width 172 height 7
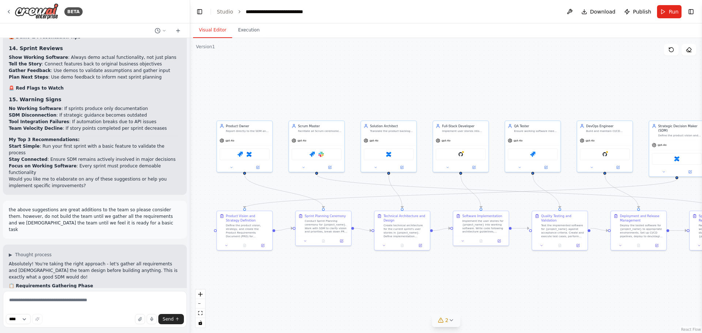
click at [35, 332] on li "Who are the target users/customers?" at bounding box center [95, 335] width 172 height 7
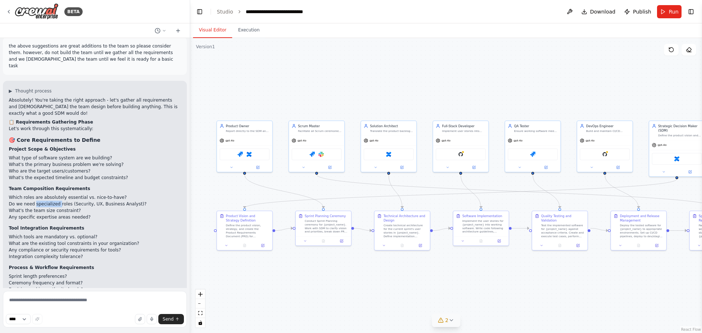
scroll to position [3478, 0]
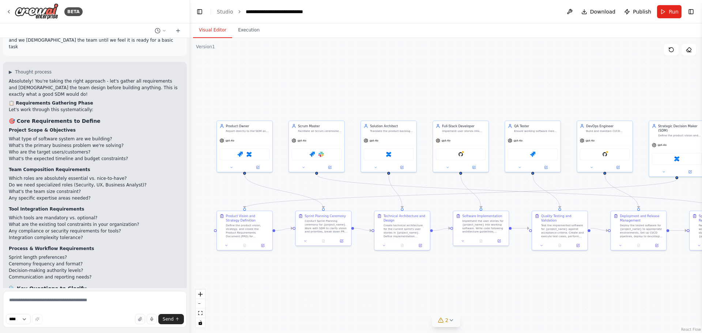
click at [35, 303] on li "What's the definition of "working software" for your context?" at bounding box center [95, 306] width 172 height 7
click at [35, 310] on li "How much SDM involvement do you want in day-to-day activities?" at bounding box center [95, 313] width 172 height 7
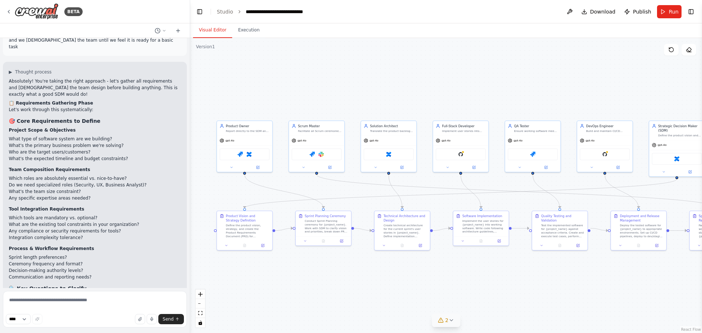
click at [35, 310] on li "How much SDM involvement do you want in day-to-day activities?" at bounding box center [95, 313] width 172 height 7
click at [67, 303] on li "What's the definition of "working software" for your context?" at bounding box center [95, 306] width 172 height 7
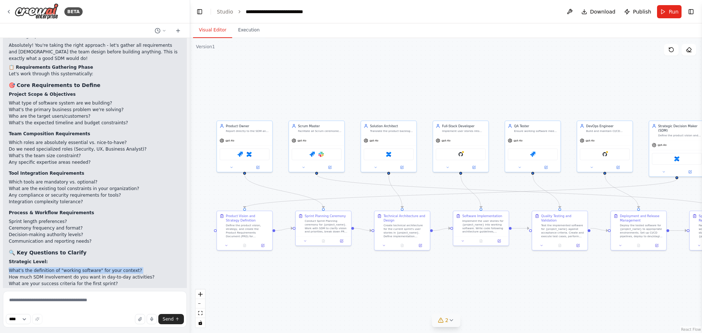
scroll to position [3514, 0]
click at [112, 299] on textarea at bounding box center [95, 309] width 184 height 37
type textarea "**********"
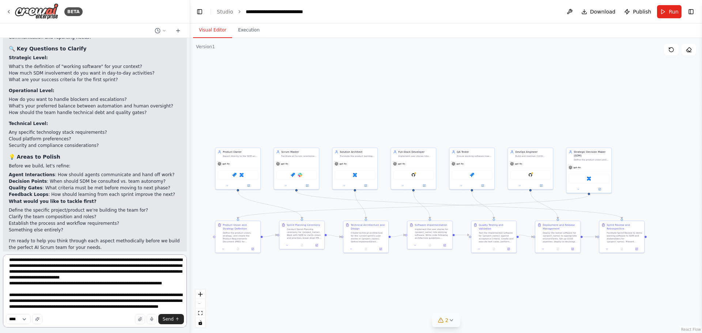
scroll to position [10, 0]
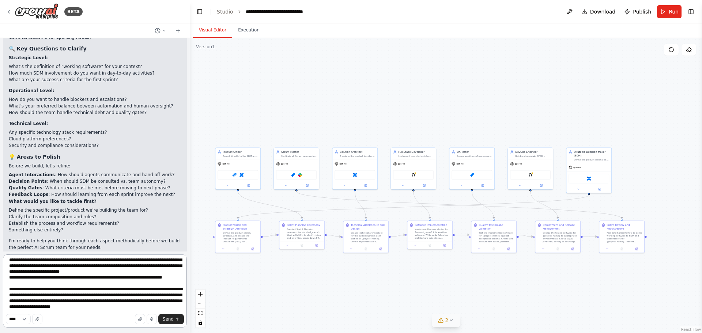
type textarea "**********"
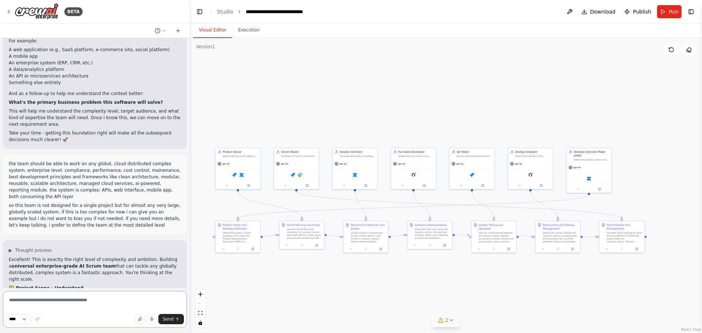
scroll to position [4055, 0]
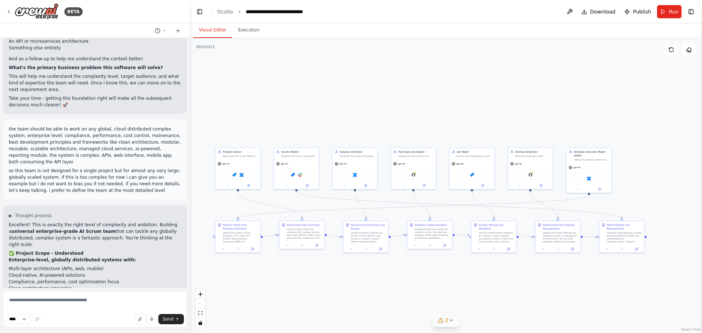
click at [29, 309] on p "This scope actually helps rather than constrains us - we know we need a team ca…" at bounding box center [95, 315] width 172 height 13
click at [71, 309] on p "This scope actually helps rather than constrains us - we know we need a team ca…" at bounding box center [95, 315] width 172 height 13
click at [35, 309] on p "This scope actually helps rather than constrains us - we know we need a team ca…" at bounding box center [95, 315] width 172 height 13
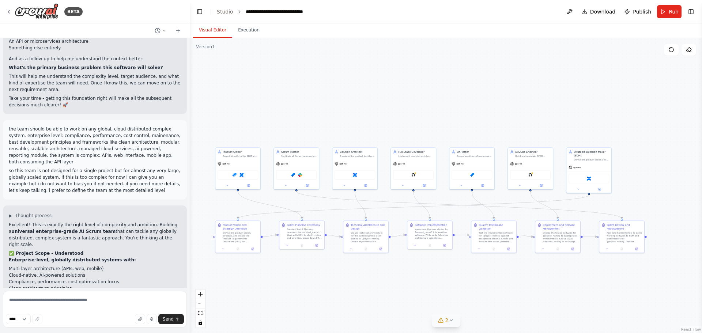
click at [35, 309] on p "This scope actually helps rather than constrains us - we know we need a team ca…" at bounding box center [95, 315] width 172 height 13
click at [29, 309] on p "This scope actually helps rather than constrains us - we know we need a team ca…" at bounding box center [95, 315] width 172 height 13
click at [24, 332] on strong "For this level of complexity, which roles do you see as absolutely essential vs…" at bounding box center [89, 338] width 161 height 12
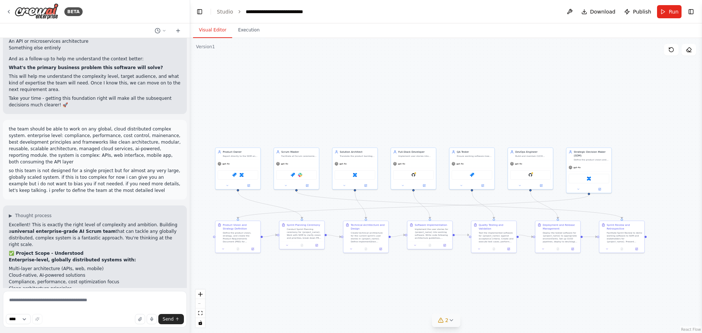
click at [24, 332] on strong "For this level of complexity, which roles do you see as absolutely essential vs…" at bounding box center [89, 338] width 161 height 12
click at [28, 332] on strong "For this level of complexity, which roles do you see as absolutely essential vs…" at bounding box center [89, 338] width 161 height 12
drag, startPoint x: 37, startPoint y: 147, endPoint x: 66, endPoint y: 148, distance: 28.9
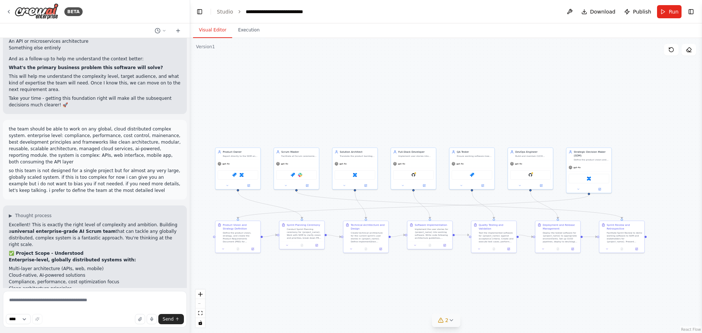
drag, startPoint x: 68, startPoint y: 199, endPoint x: 43, endPoint y: 201, distance: 24.9
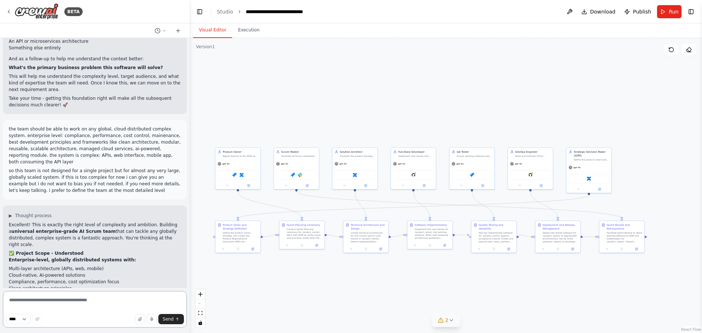
click at [55, 302] on textarea at bounding box center [95, 309] width 184 height 37
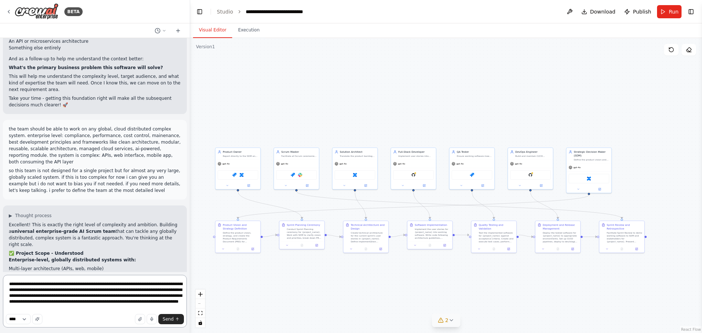
type textarea "**********"
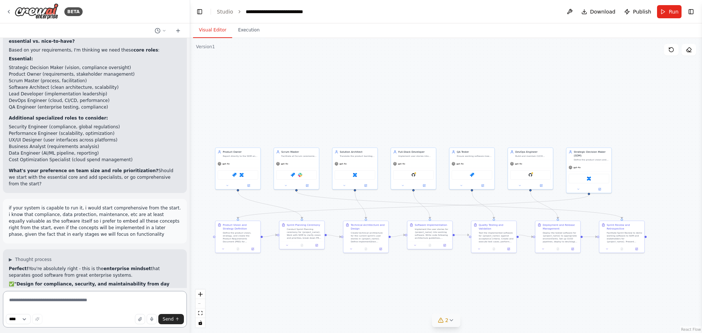
scroll to position [4361, 0]
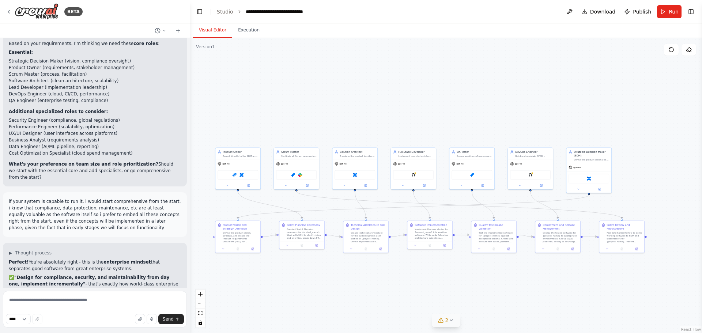
click at [42, 304] on strong "Let's go with the full enterprise team:" at bounding box center [56, 306] width 94 height 5
click at [26, 312] on strong "Core Delivery Team:" at bounding box center [34, 314] width 50 height 5
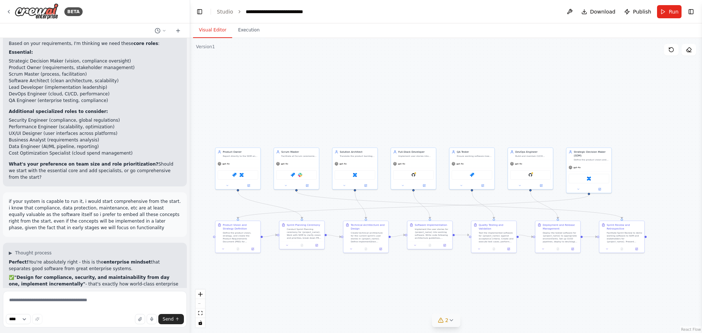
click at [26, 312] on strong "Core Delivery Team:" at bounding box center [34, 314] width 50 height 5
click at [22, 320] on li "Strategic Decision Maker (SDM)" at bounding box center [95, 323] width 172 height 7
drag, startPoint x: 22, startPoint y: 114, endPoint x: 27, endPoint y: 137, distance: 23.7
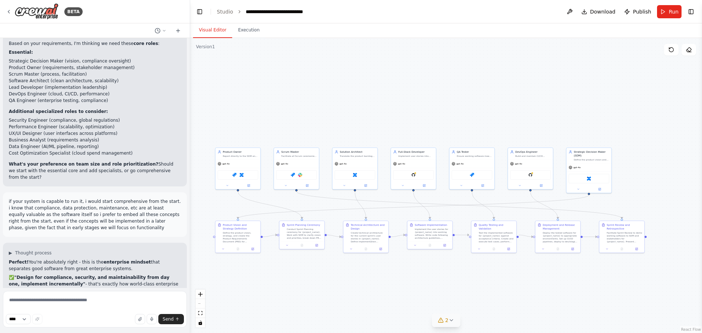
drag, startPoint x: 36, startPoint y: 153, endPoint x: 48, endPoint y: 183, distance: 32.4
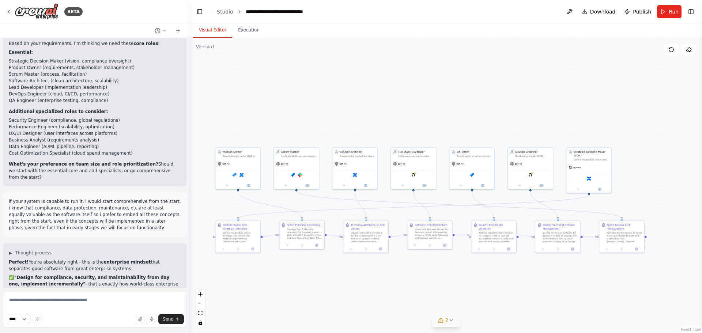
click at [52, 305] on textarea at bounding box center [95, 309] width 184 height 37
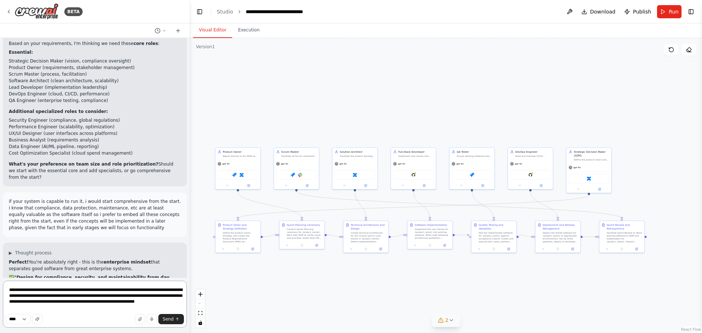
type textarea "**********"
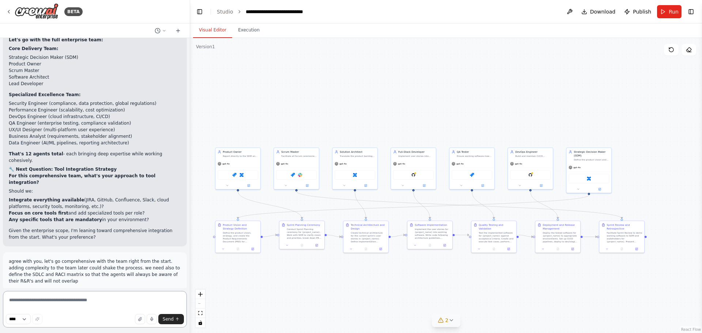
scroll to position [4643, 0]
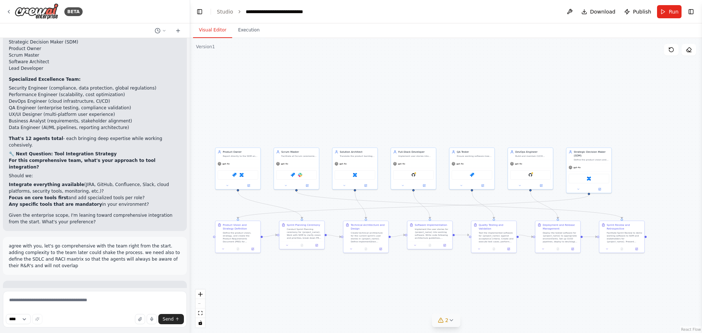
drag, startPoint x: 37, startPoint y: 175, endPoint x: 60, endPoint y: 177, distance: 23.1
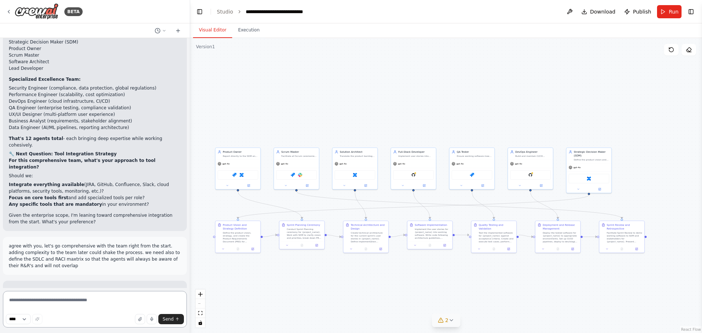
click at [39, 303] on textarea at bounding box center [95, 309] width 184 height 37
type textarea "**********"
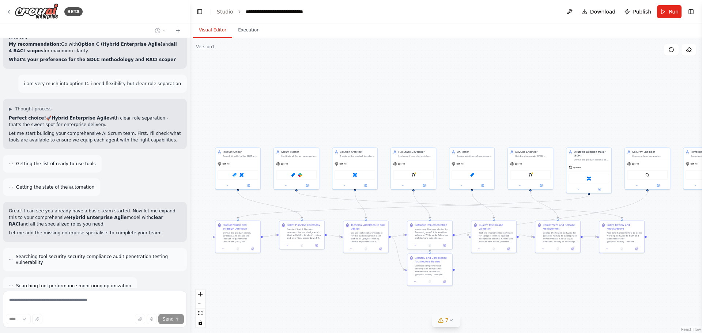
scroll to position [5107, 0]
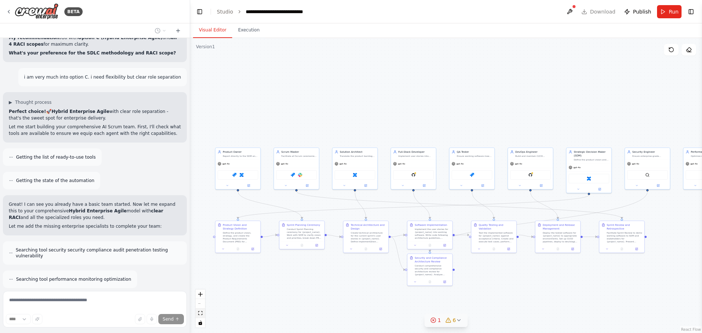
click at [200, 315] on icon "fit view" at bounding box center [200, 313] width 4 height 4
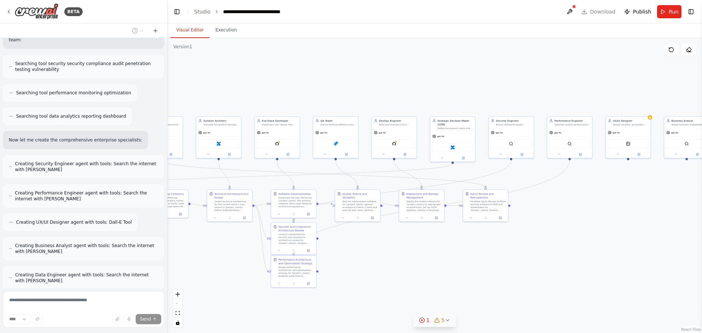
scroll to position [5443, 0]
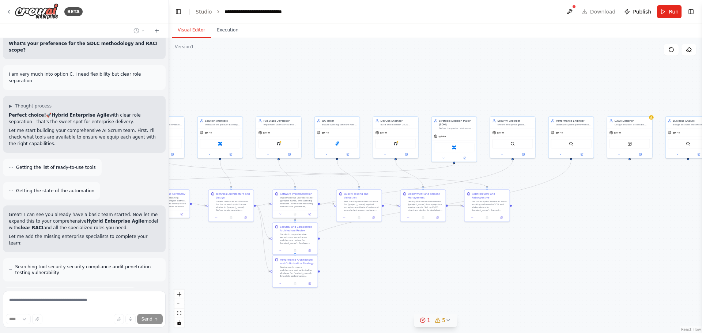
drag, startPoint x: 190, startPoint y: 235, endPoint x: 169, endPoint y: 236, distance: 20.8
click at [169, 236] on div "BETA i want to build a fully fledged scrum team for building a highly complex e…" at bounding box center [351, 166] width 702 height 333
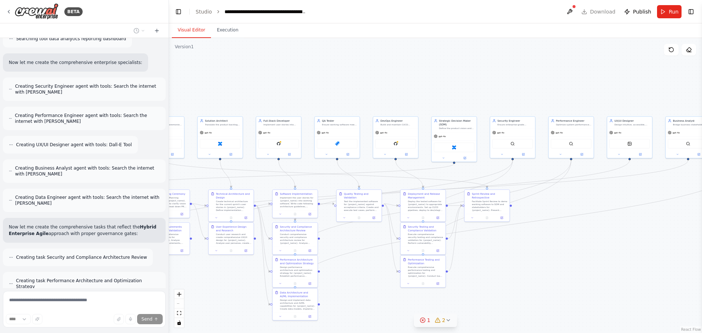
scroll to position [5747, 0]
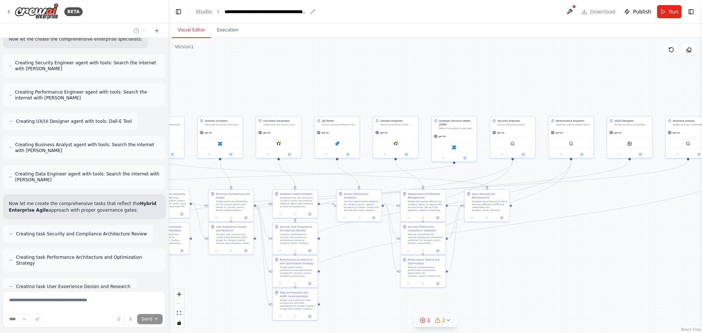
click at [301, 12] on div "**********" at bounding box center [266, 11] width 82 height 7
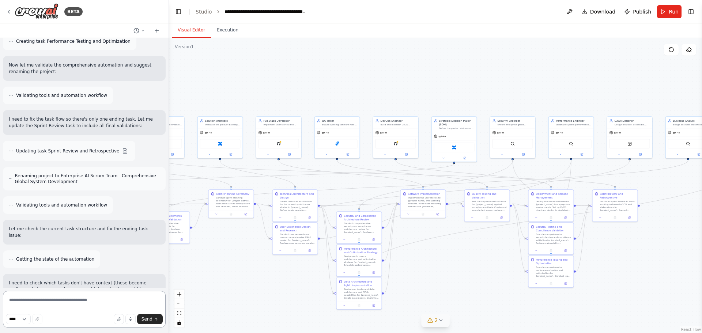
scroll to position [6095, 0]
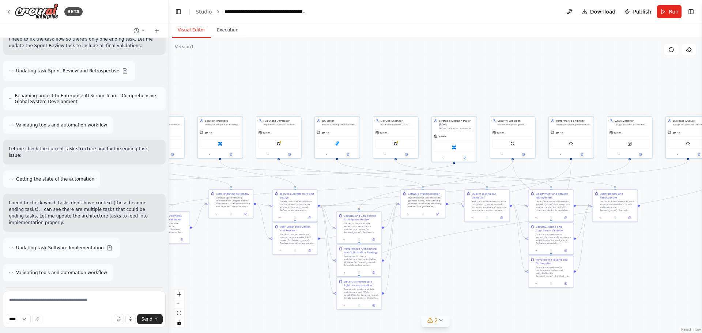
scroll to position [6168, 0]
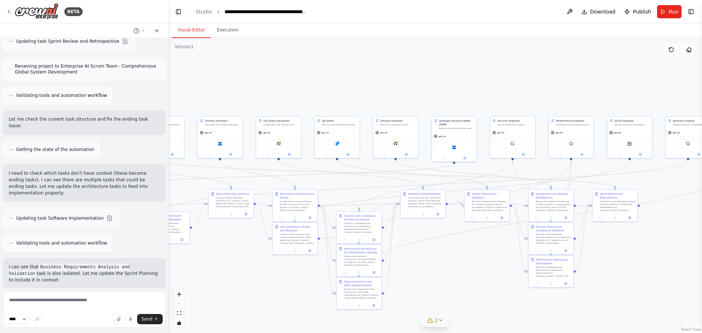
scroll to position [6204, 0]
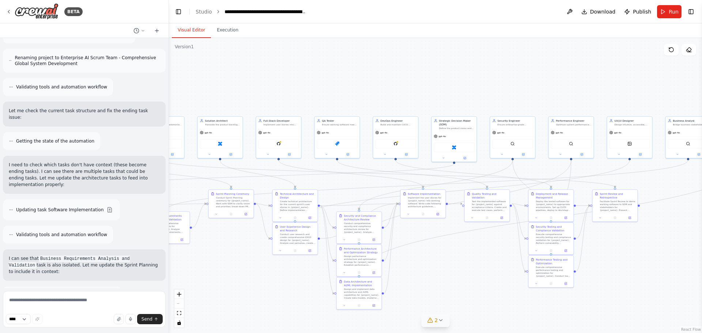
drag, startPoint x: 29, startPoint y: 168, endPoint x: 50, endPoint y: 168, distance: 21.9
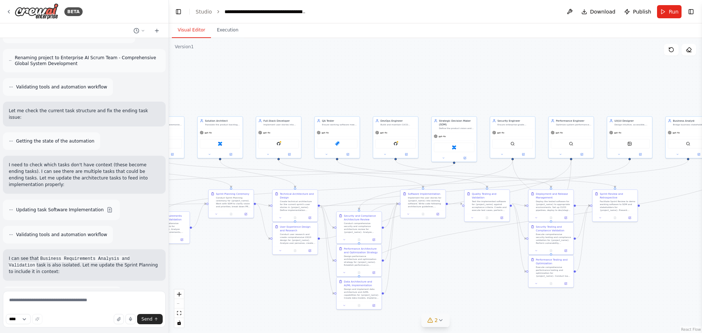
drag, startPoint x: 49, startPoint y: 167, endPoint x: 88, endPoint y: 166, distance: 38.8
drag, startPoint x: 22, startPoint y: 174, endPoint x: 66, endPoint y: 174, distance: 44.6
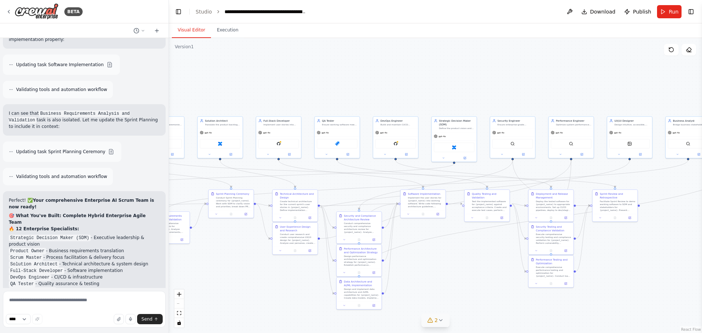
scroll to position [6351, 0]
drag, startPoint x: 84, startPoint y: 178, endPoint x: 85, endPoint y: 193, distance: 15.0
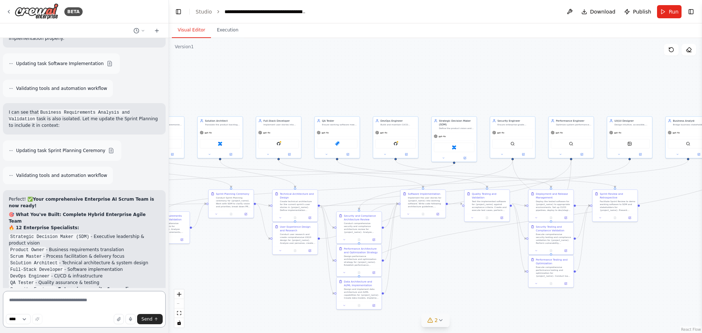
click at [35, 302] on textarea at bounding box center [84, 309] width 163 height 37
click at [54, 303] on textarea at bounding box center [84, 309] width 163 height 37
type textarea "******"
type textarea "**********"
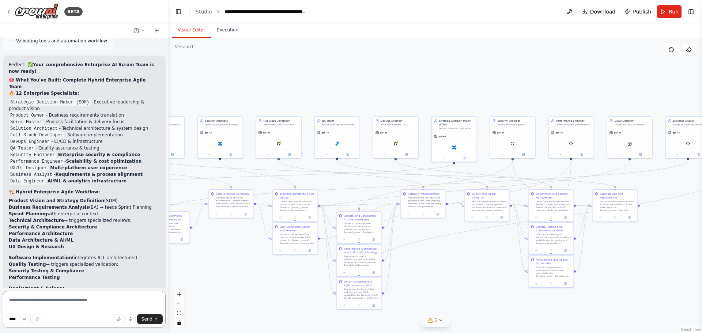
scroll to position [6492, 0]
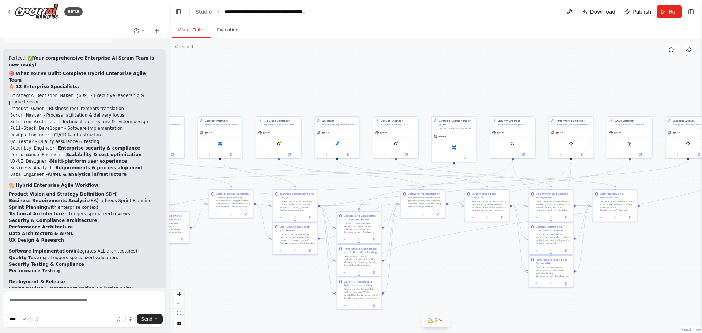
click at [30, 304] on textarea at bounding box center [84, 309] width 163 height 37
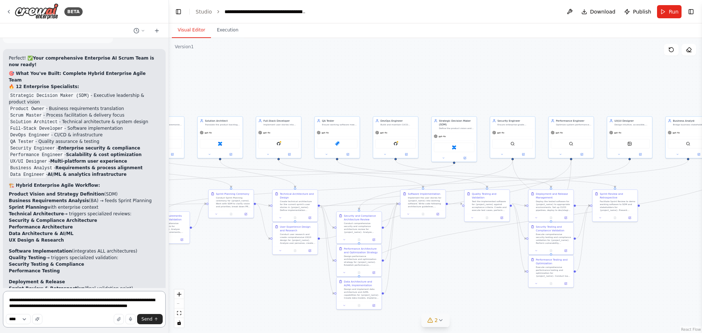
type textarea "**********"
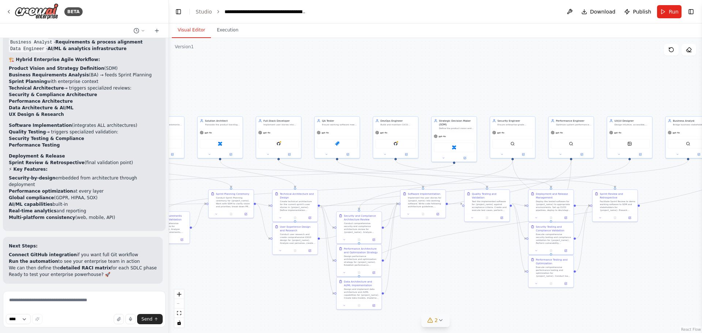
scroll to position [6666, 0]
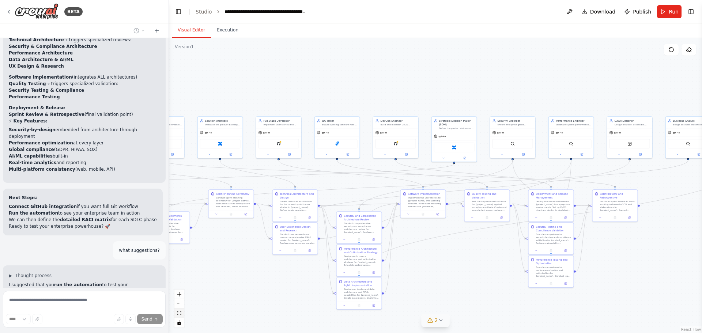
click at [177, 313] on icon "fit view" at bounding box center [179, 313] width 4 height 4
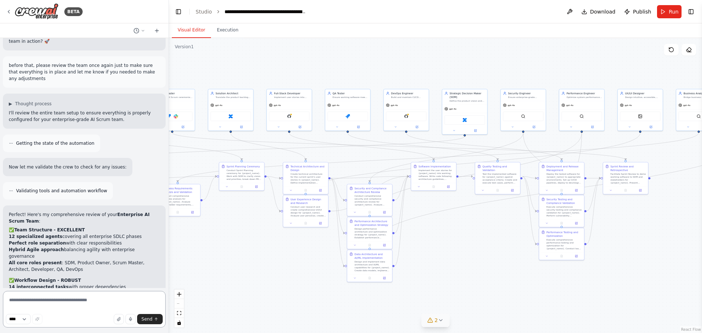
scroll to position [7052, 0]
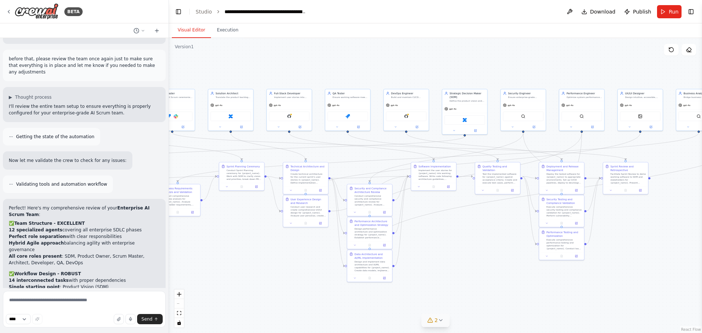
click at [58, 301] on textarea at bounding box center [84, 309] width 163 height 37
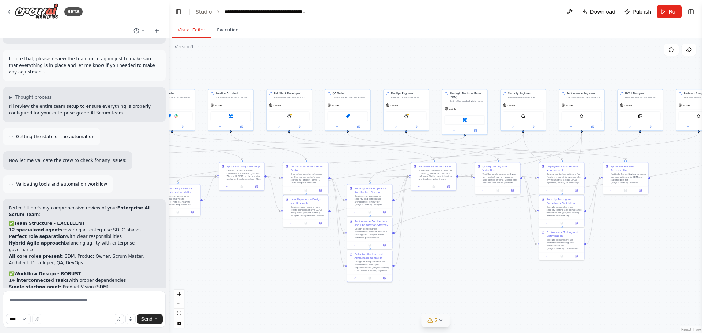
click at [45, 302] on textarea at bounding box center [84, 309] width 163 height 37
copy strong "GitHub"
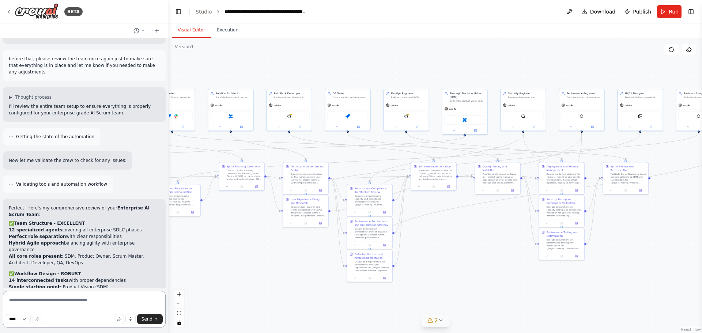
click at [42, 298] on textarea at bounding box center [84, 309] width 163 height 37
paste textarea "*******"
type textarea "**********"
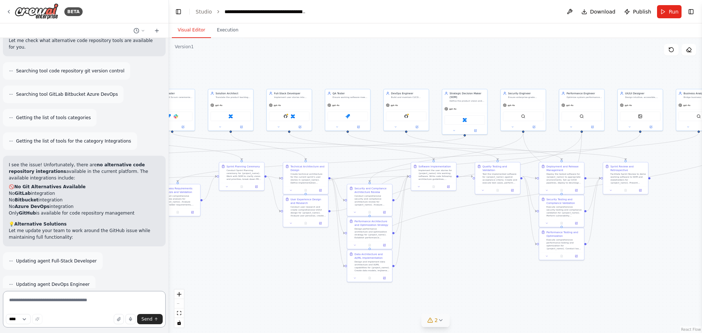
scroll to position [7608, 0]
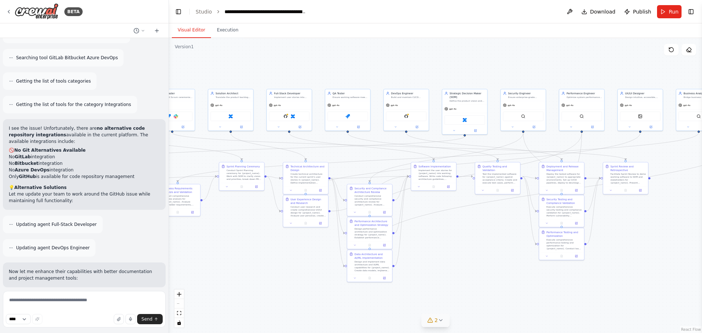
scroll to position [7718, 0]
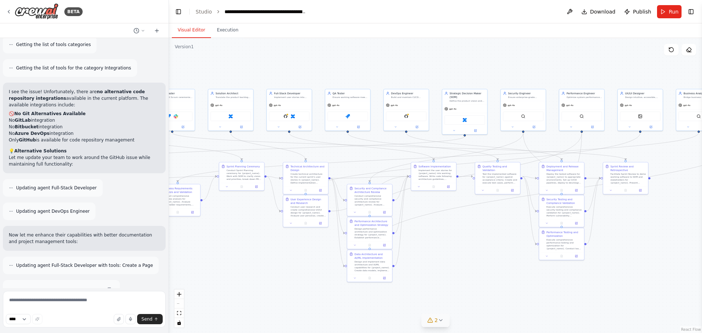
drag, startPoint x: 46, startPoint y: 110, endPoint x: 82, endPoint y: 111, distance: 35.1
drag, startPoint x: 32, startPoint y: 151, endPoint x: 63, endPoint y: 150, distance: 31.1
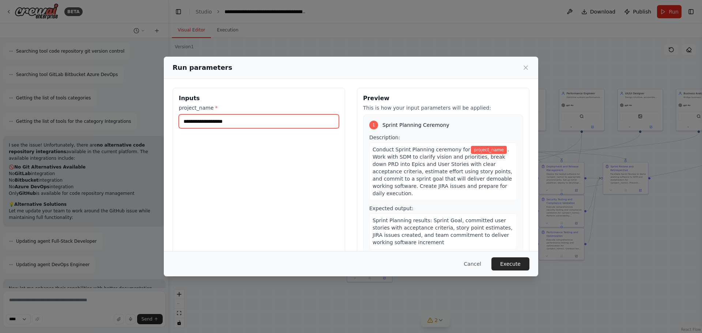
click at [226, 121] on input "project_name *" at bounding box center [259, 121] width 160 height 14
type input "**********"
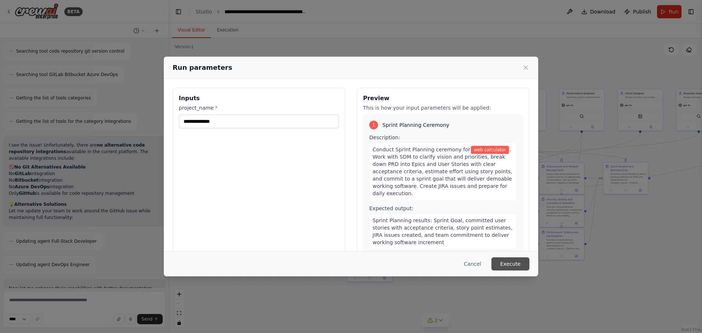
click at [502, 263] on button "Execute" at bounding box center [510, 263] width 38 height 13
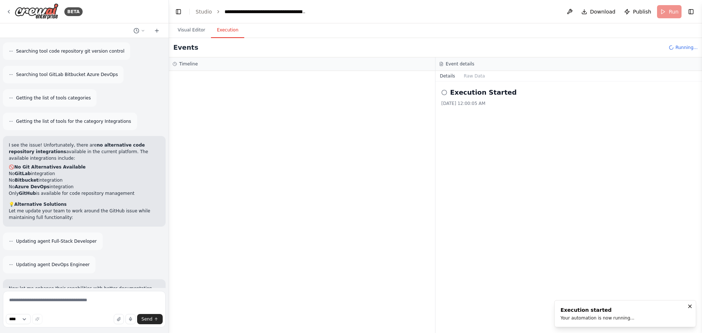
click at [606, 319] on div "Your automation is now running..." at bounding box center [598, 318] width 74 height 6
click at [158, 31] on icon at bounding box center [156, 31] width 3 height 0
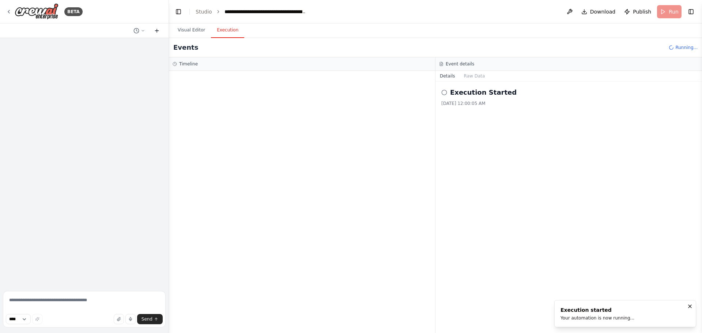
scroll to position [0, 0]
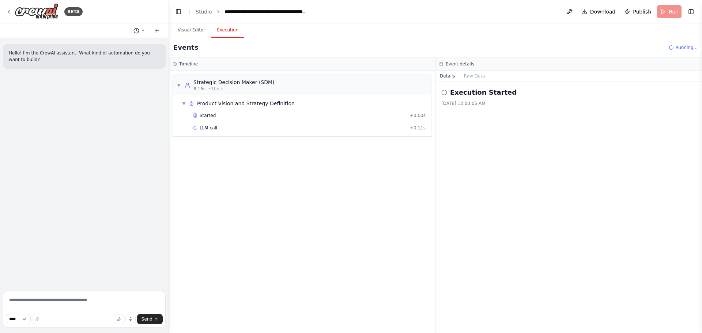
click at [142, 30] on icon at bounding box center [143, 31] width 4 height 4
click at [98, 55] on span "i have a problem with GitHub integration. does not seem to work. is there an al…" at bounding box center [108, 57] width 48 height 6
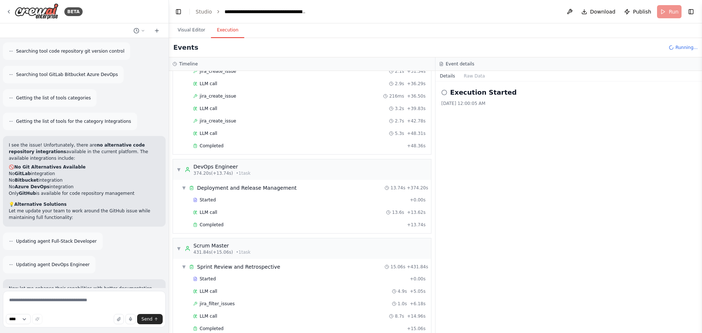
scroll to position [1789, 0]
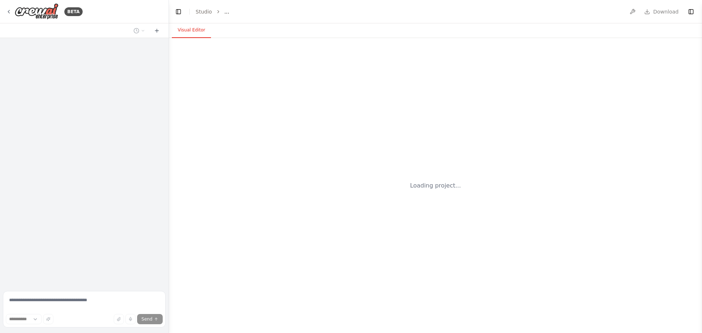
select select "****"
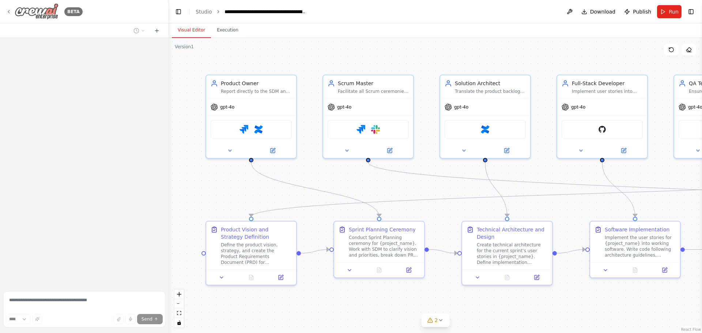
click at [40, 11] on img at bounding box center [37, 11] width 44 height 16
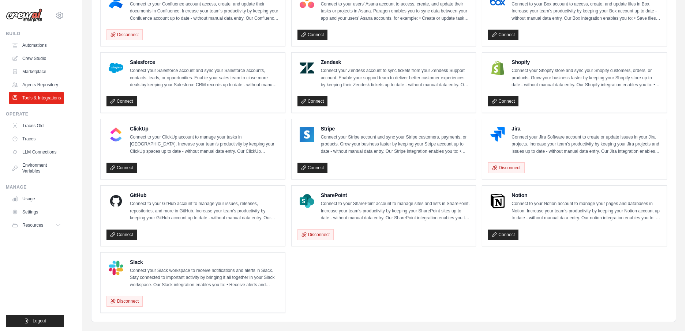
scroll to position [325, 0]
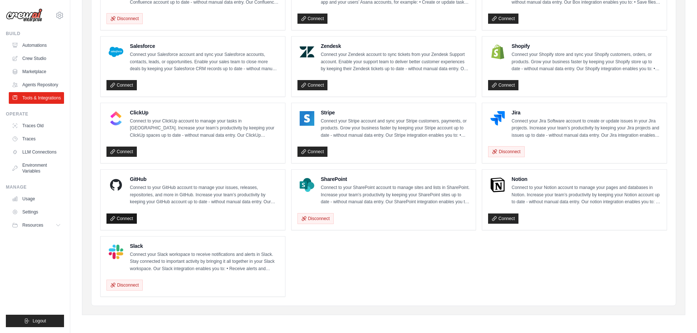
click at [125, 219] on link "Connect" at bounding box center [121, 219] width 30 height 10
click at [547, 128] on p "Connect your Jira Software account to create or update issues in your Jira proj…" at bounding box center [585, 129] width 149 height 22
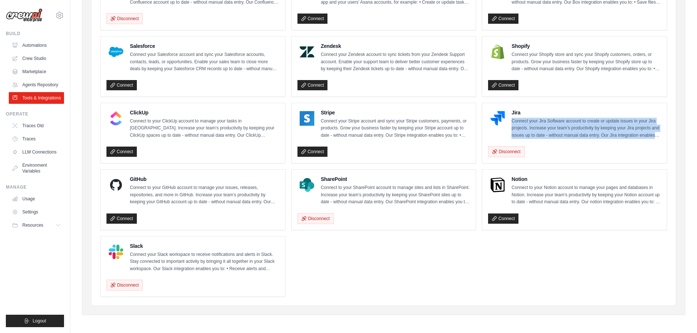
click at [547, 128] on p "Connect your Jira Software account to create or update issues in your Jira proj…" at bounding box center [585, 129] width 149 height 22
click at [571, 130] on p "Connect your Jira Software account to create or update issues in your Jira proj…" at bounding box center [585, 129] width 149 height 22
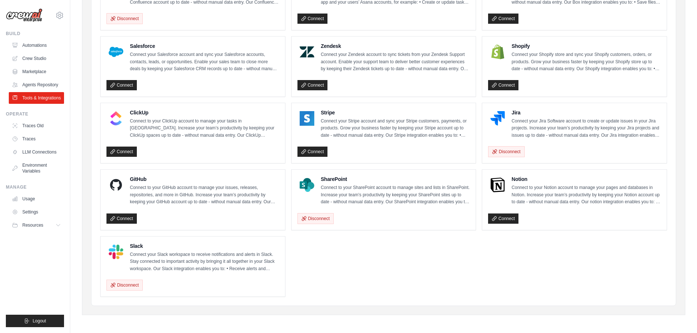
click at [550, 196] on p "Connect to your Notion account to manage your pages and databases in Notion. In…" at bounding box center [585, 195] width 149 height 22
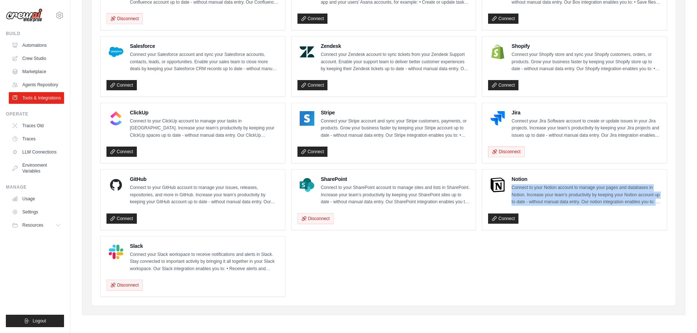
click at [550, 196] on p "Connect to your Notion account to manage your pages and databases in Notion. In…" at bounding box center [585, 195] width 149 height 22
click at [538, 196] on p "Connect to your Notion account to manage your pages and databases in Notion. In…" at bounding box center [585, 195] width 149 height 22
